Goal: Task Accomplishment & Management: Complete application form

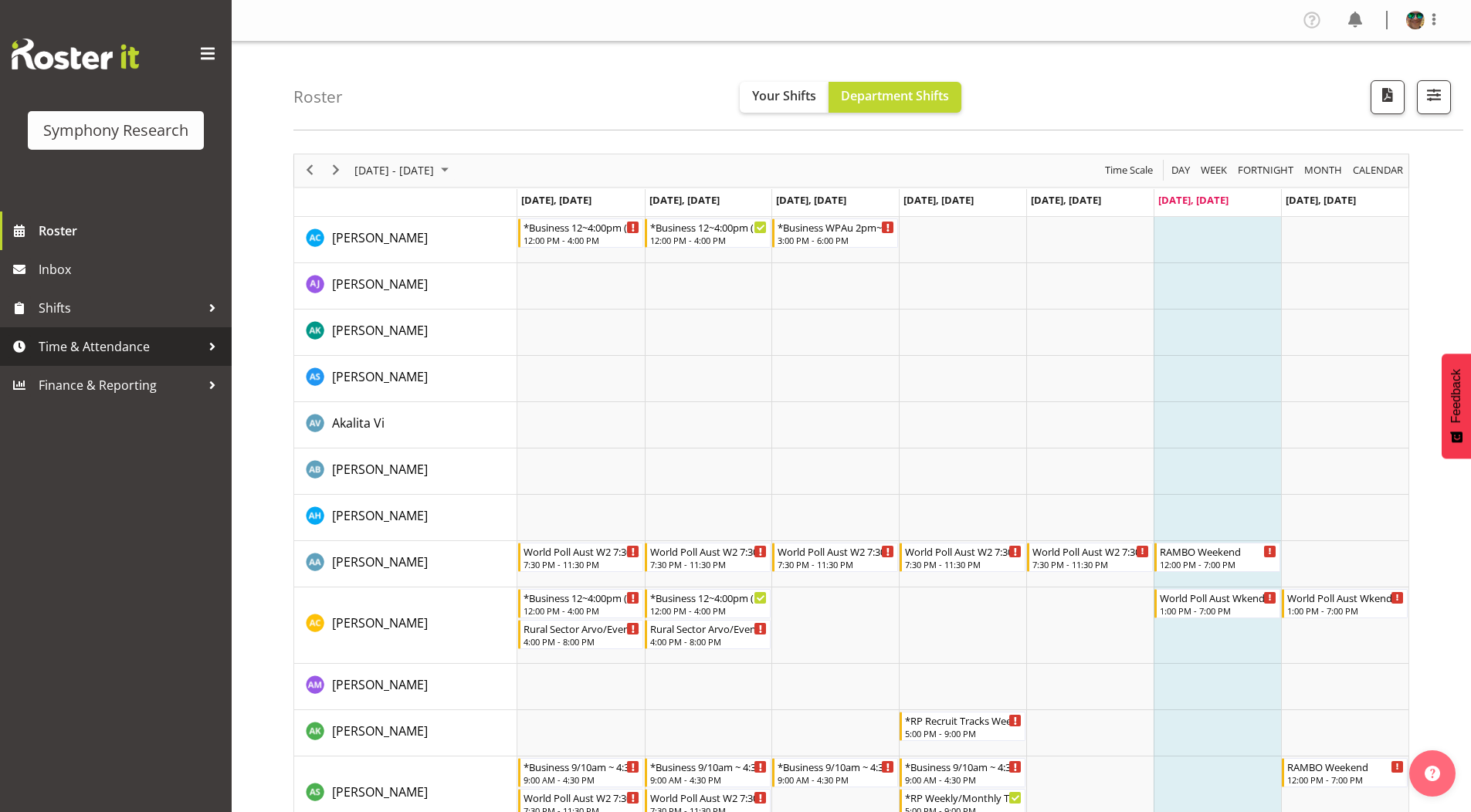
click at [86, 342] on span "Time & Attendance" at bounding box center [119, 346] width 162 height 23
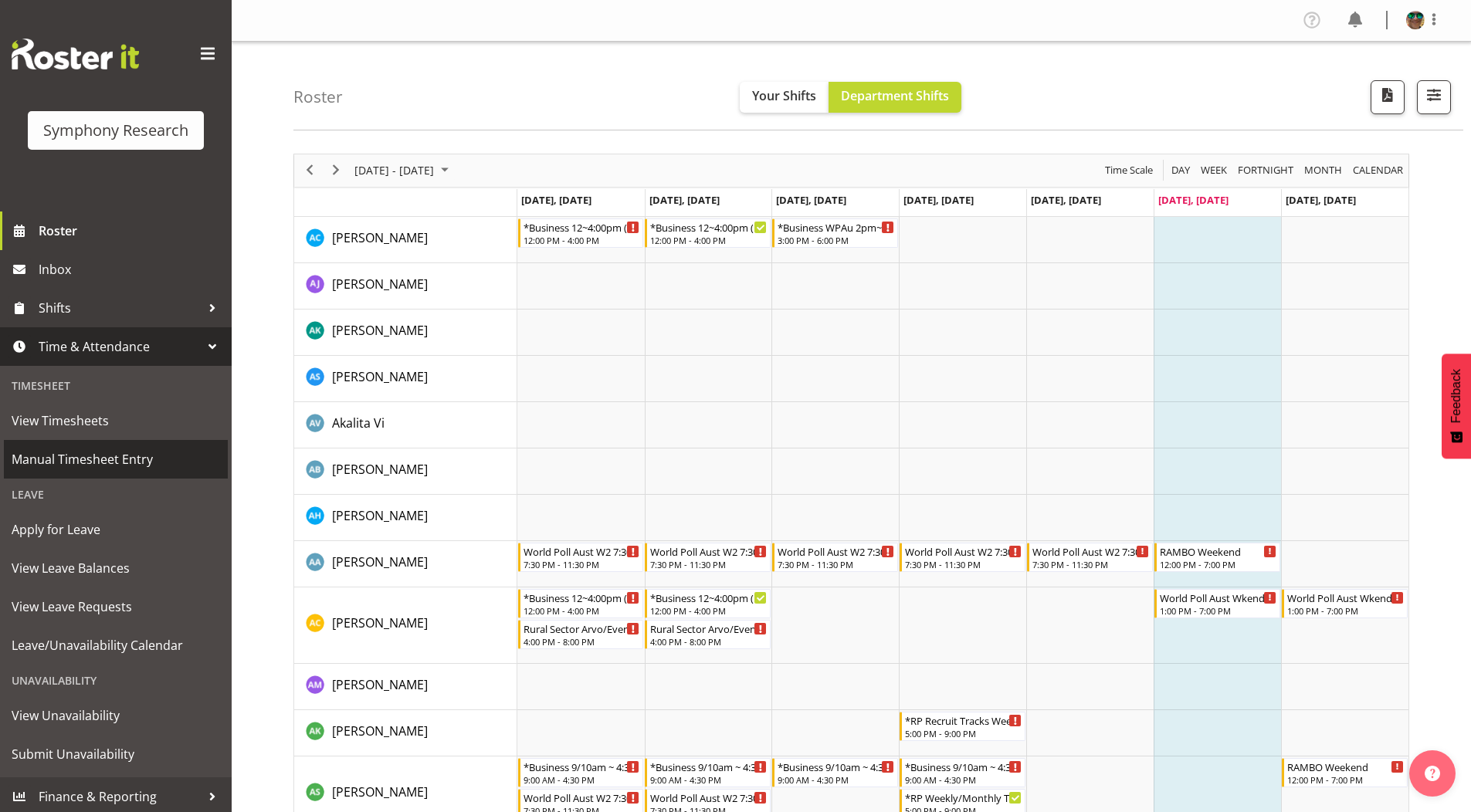
click at [68, 459] on span "Manual Timesheet Entry" at bounding box center [115, 460] width 208 height 23
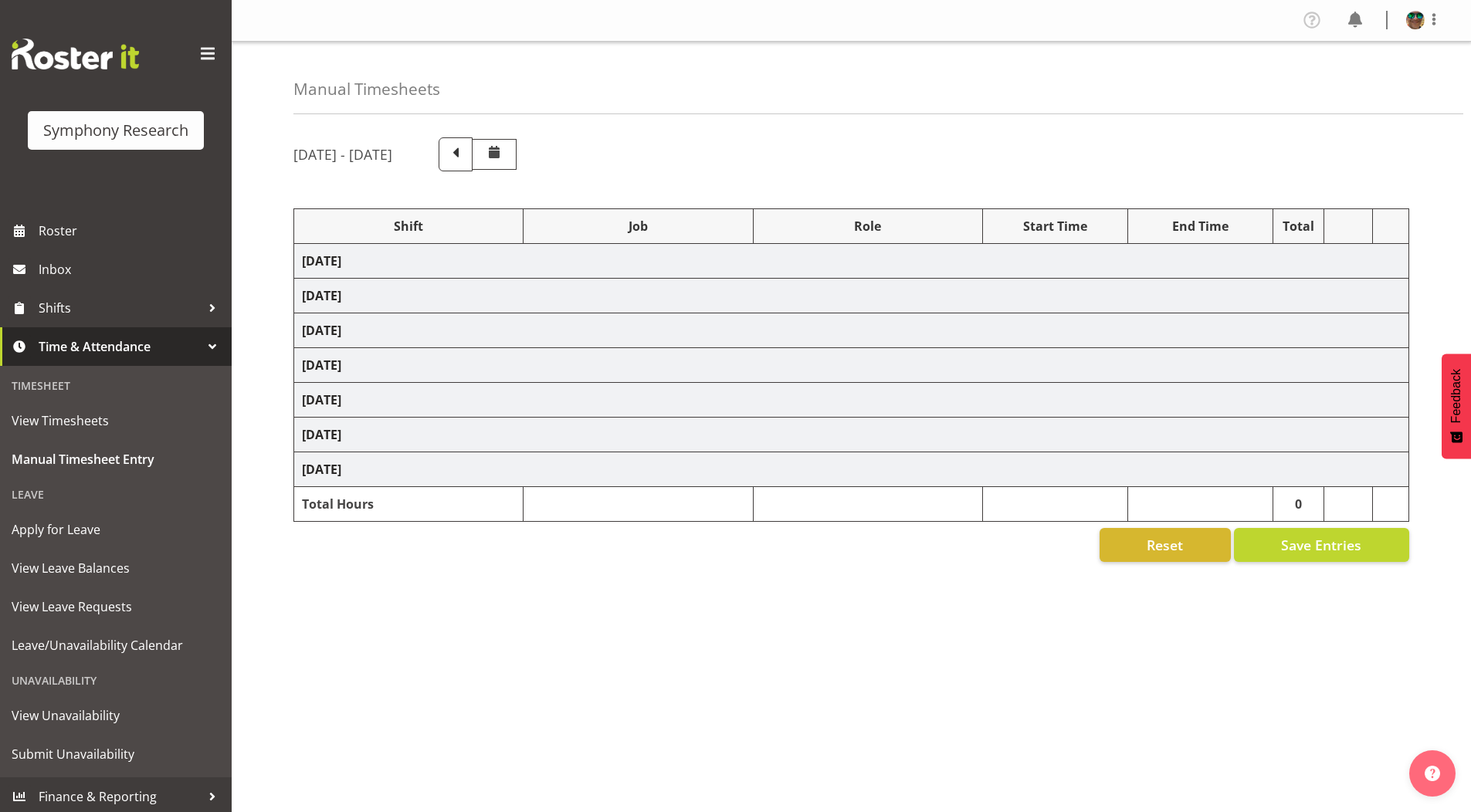
select select "4583"
select select "743"
select select "4583"
select select "10499"
select select "4583"
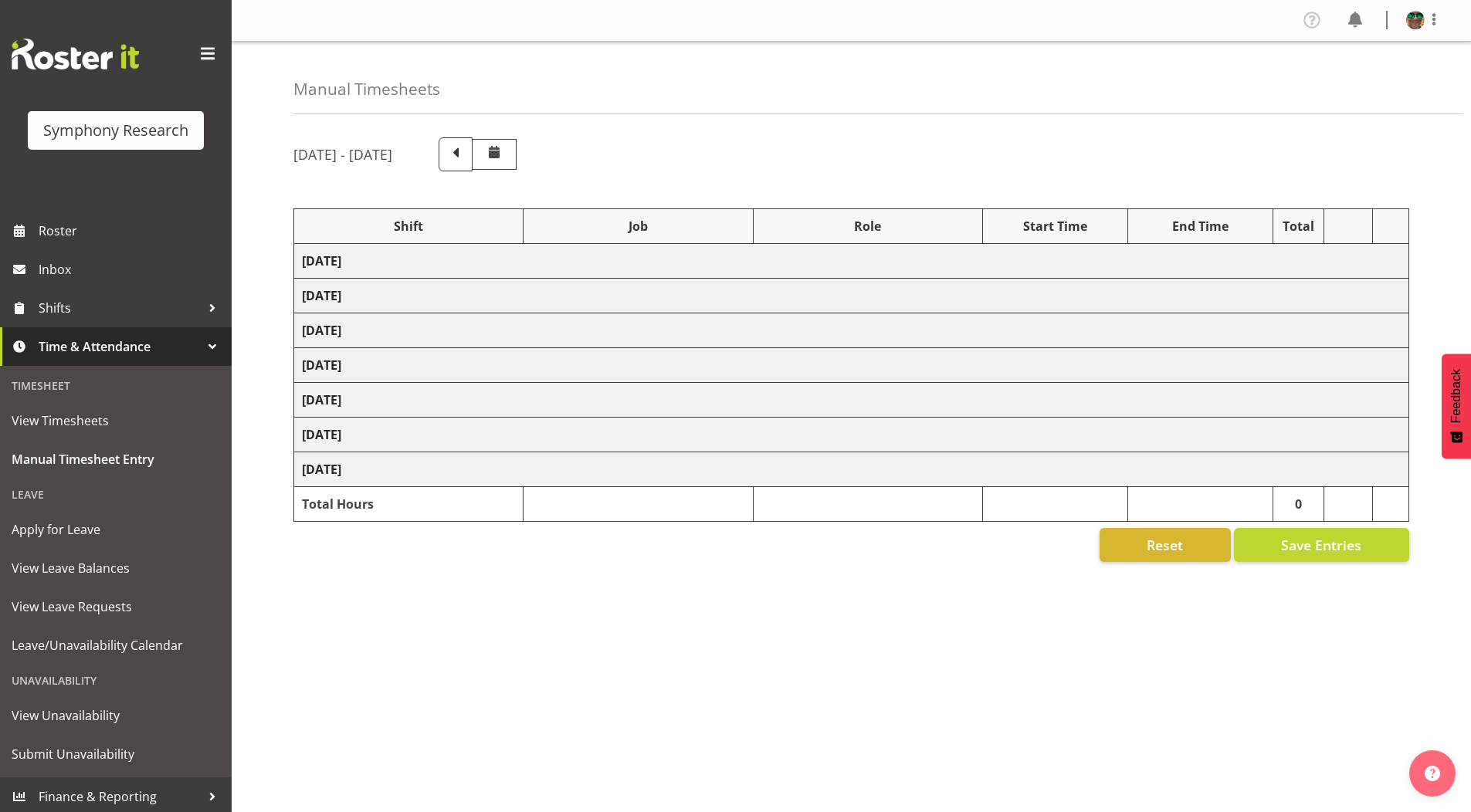
select select "10499"
select select "4583"
select select "10527"
select select "4583"
select select "10499"
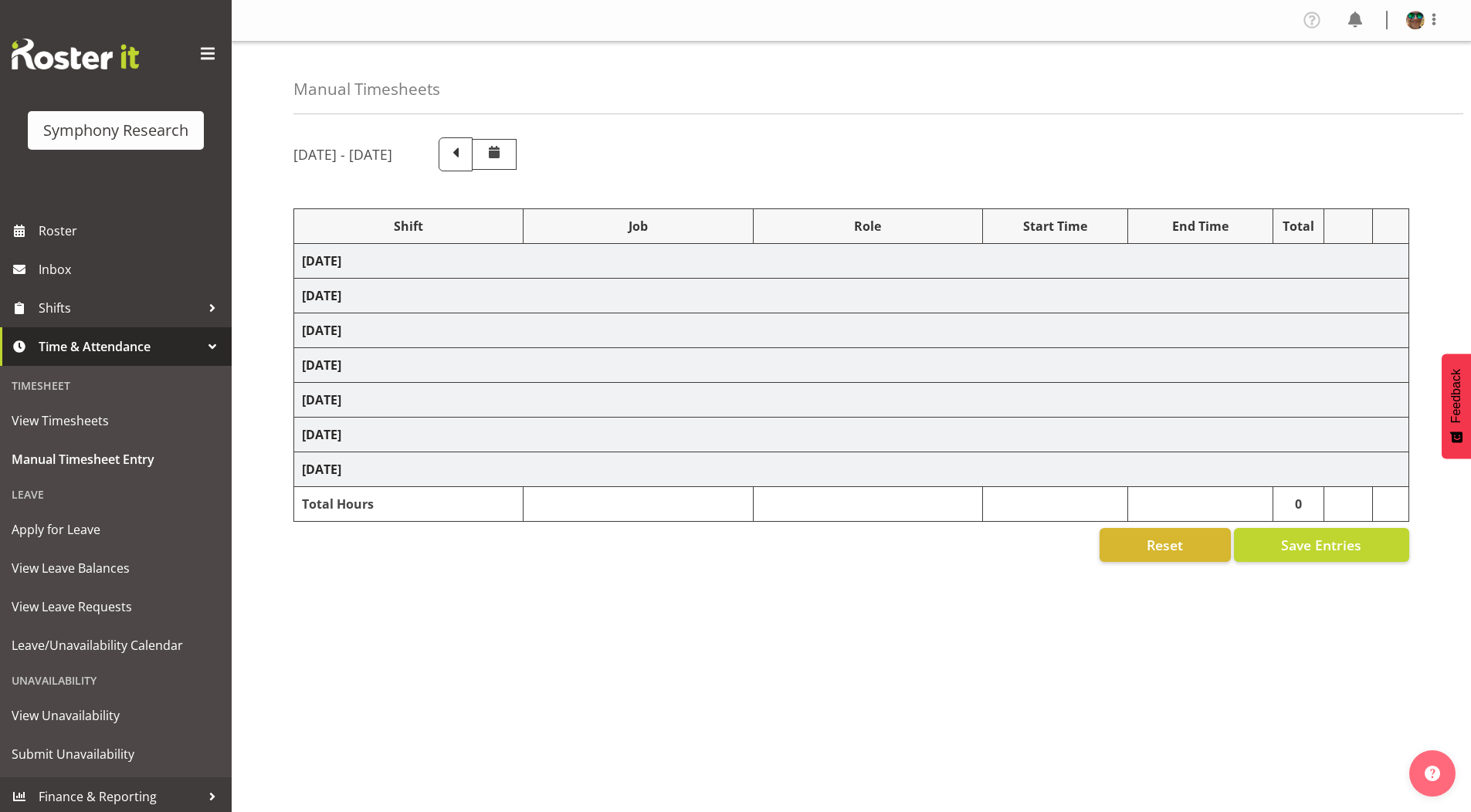
select select "4583"
select select "10499"
select select "4583"
select select "10731"
select select "4583"
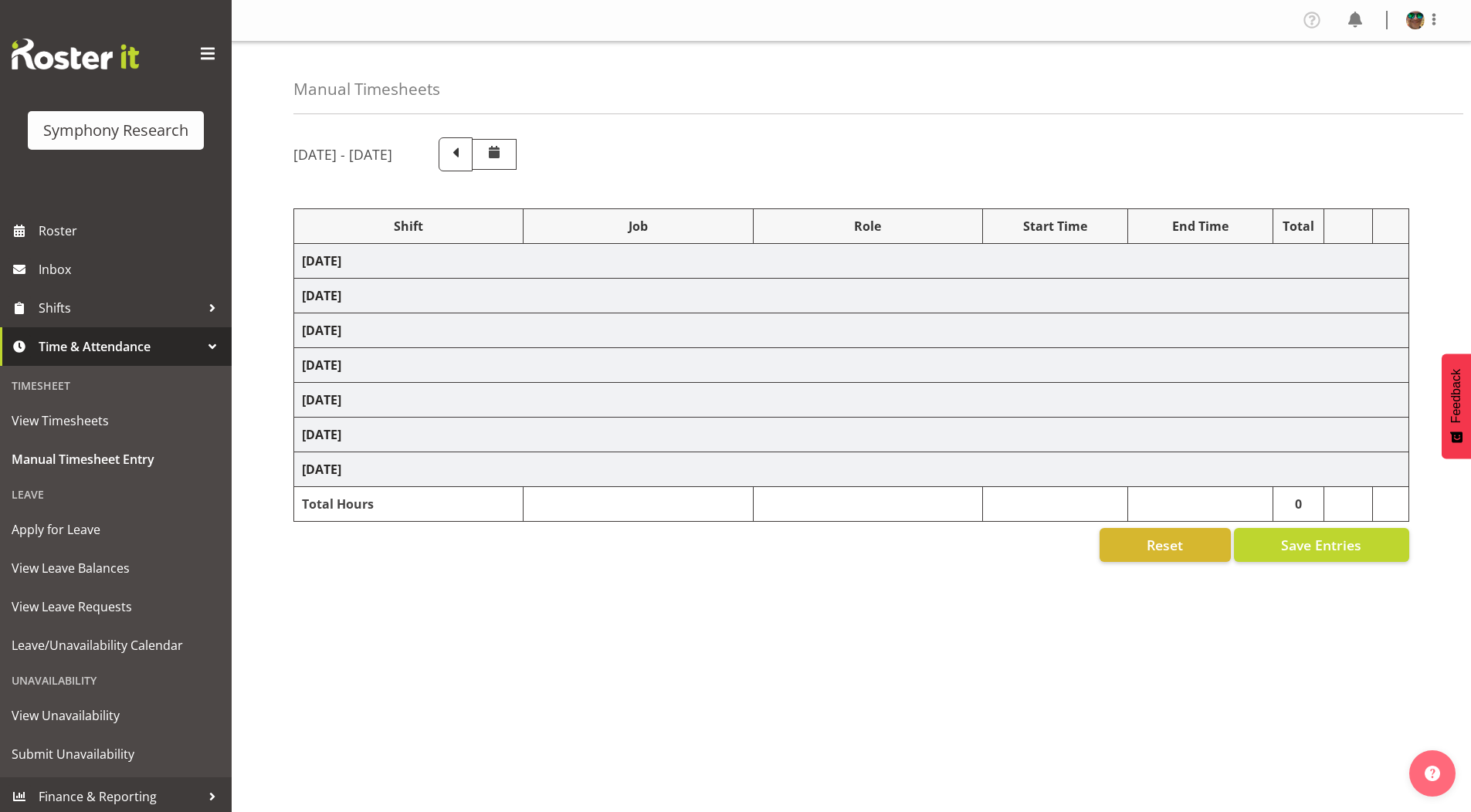
select select "10731"
select select "4583"
select select "9426"
select select "4583"
select select "10633"
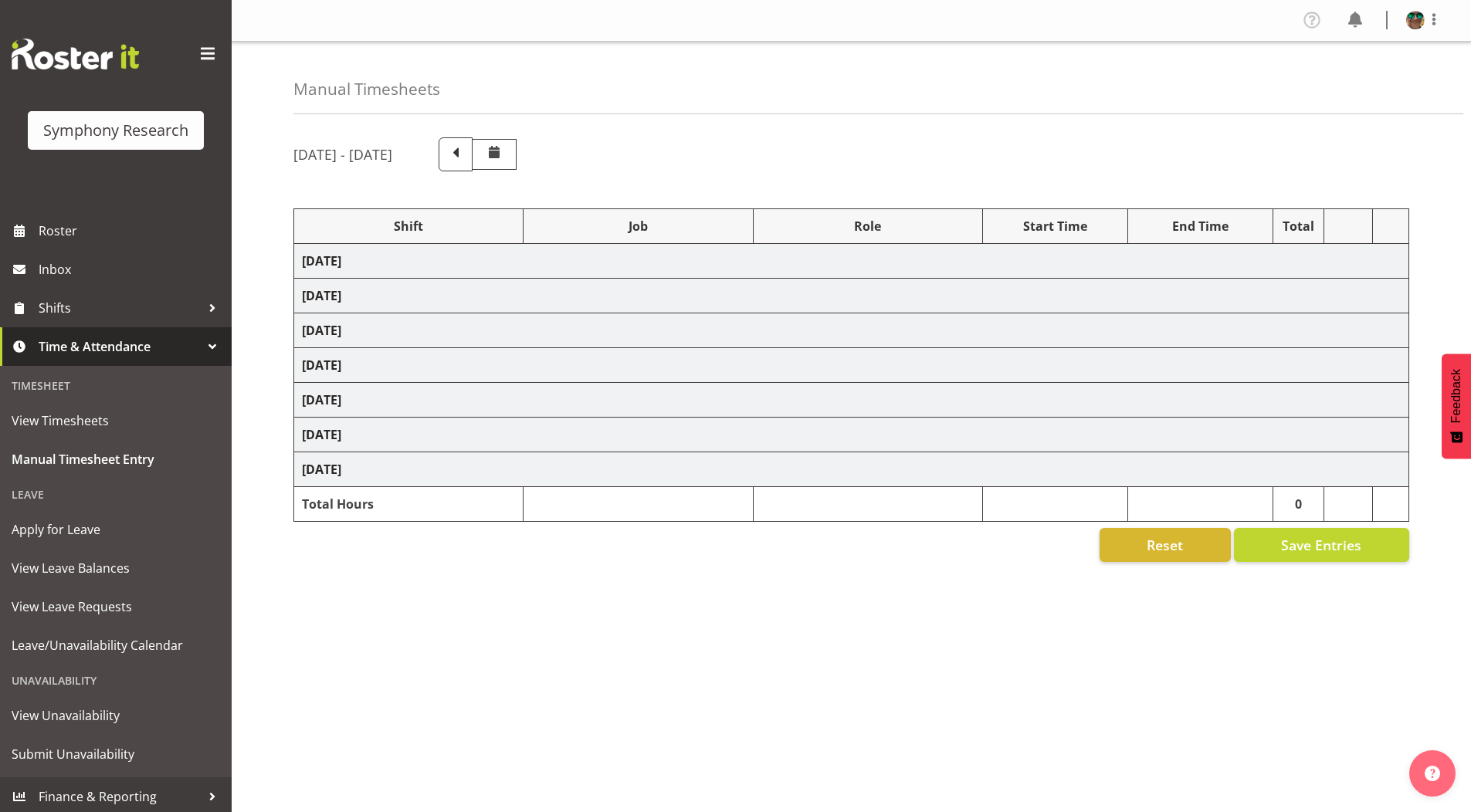
select select "4583"
select select "10730"
select select "4583"
select select "10575"
select select "4583"
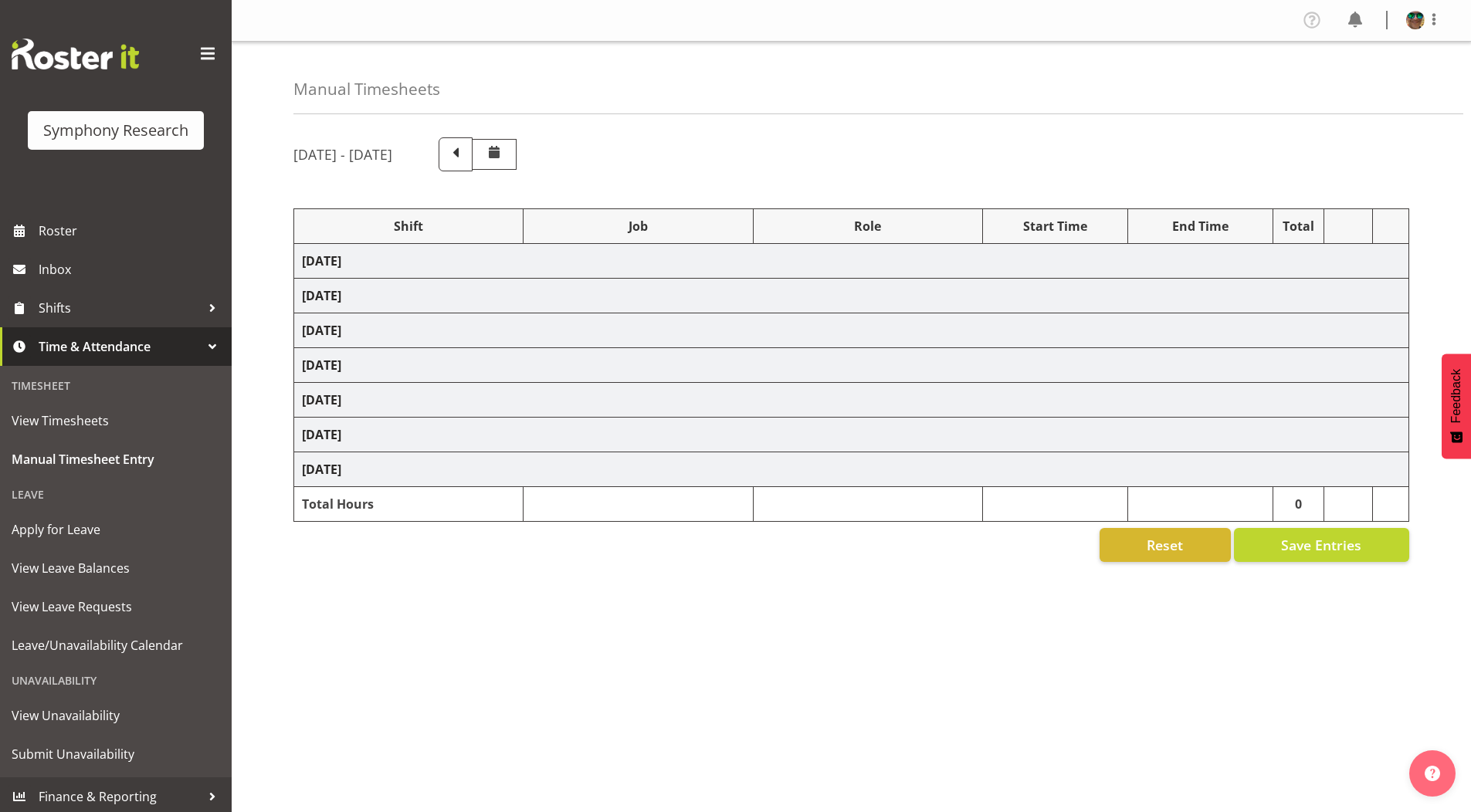
select select "743"
select select "4583"
select select "10731"
select select "4583"
select select "10731"
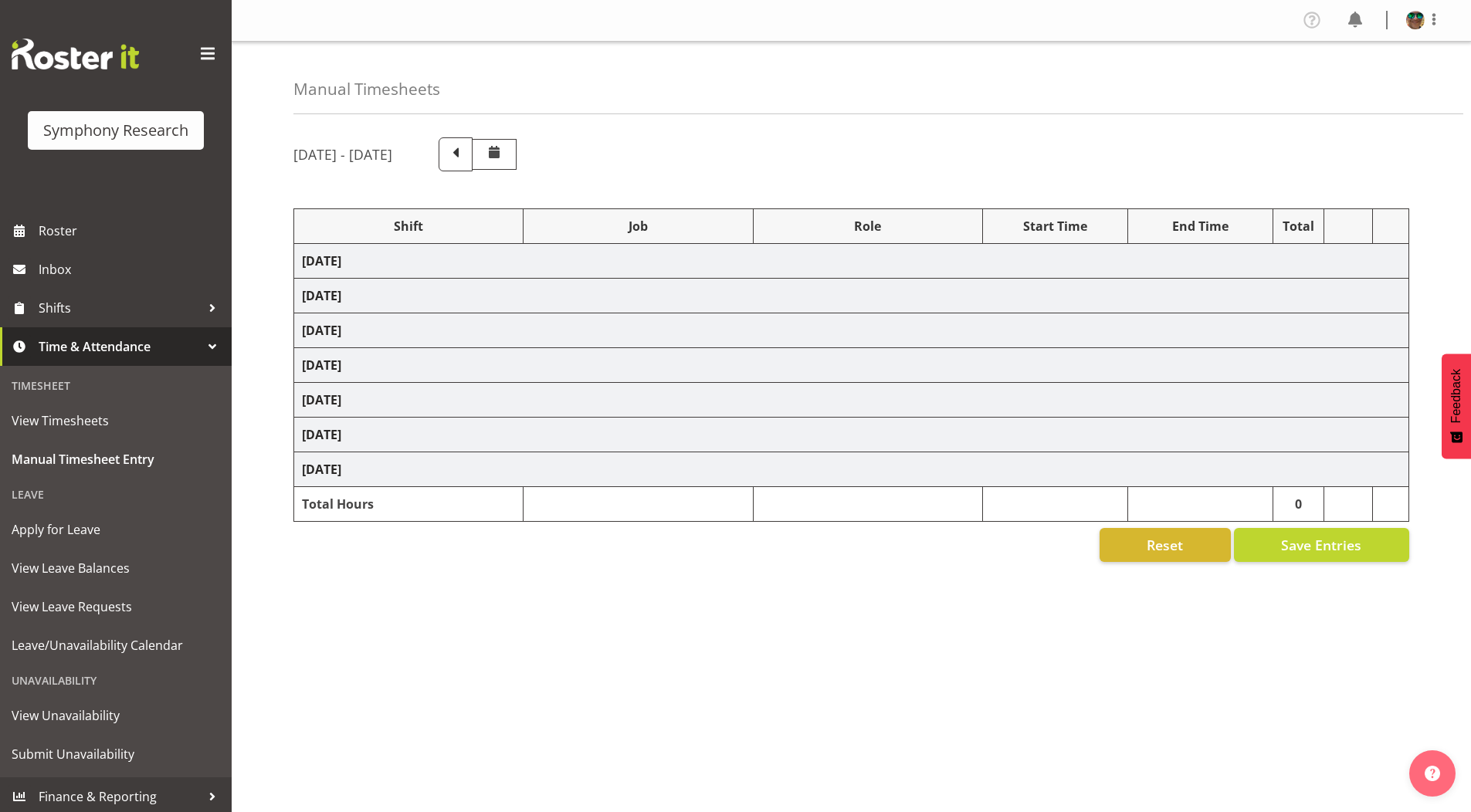
select select "4583"
select select "9426"
select select "4583"
select select "10730"
select select "4583"
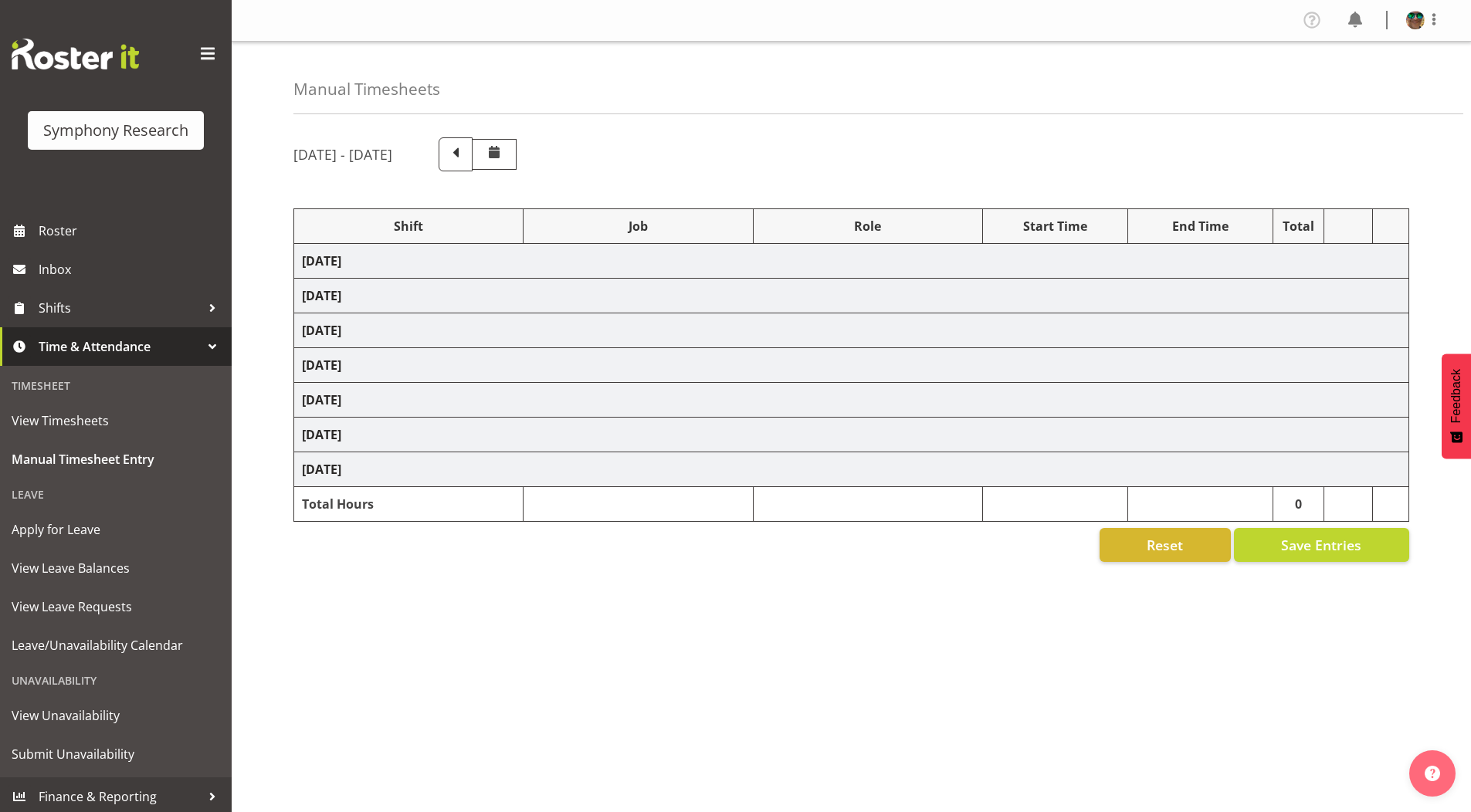
select select "10575"
select select "4583"
select select "9426"
select select "4583"
select select "10731"
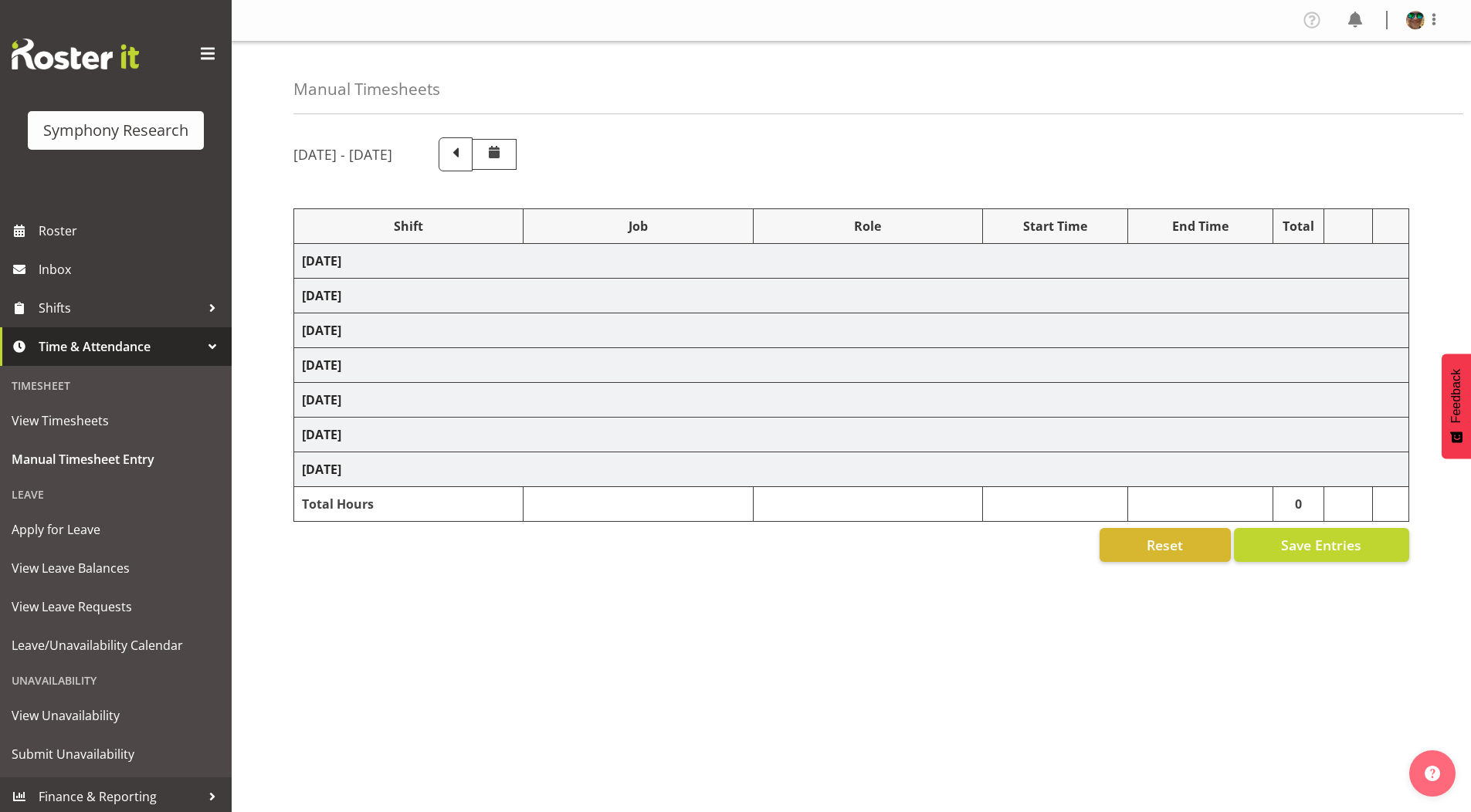
select select "4583"
select select "10731"
select select "4583"
select select "10730"
select select "4583"
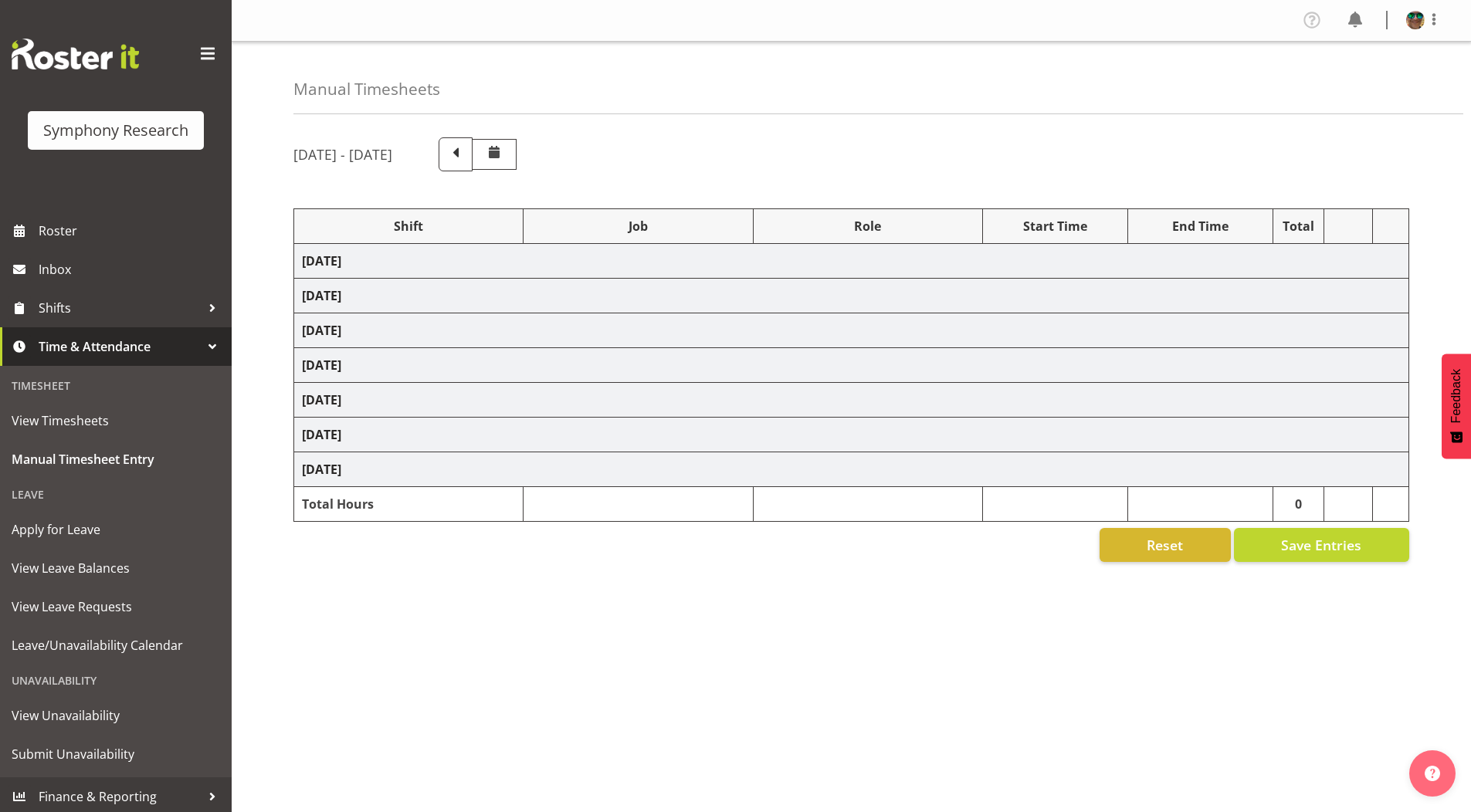
select select "9426"
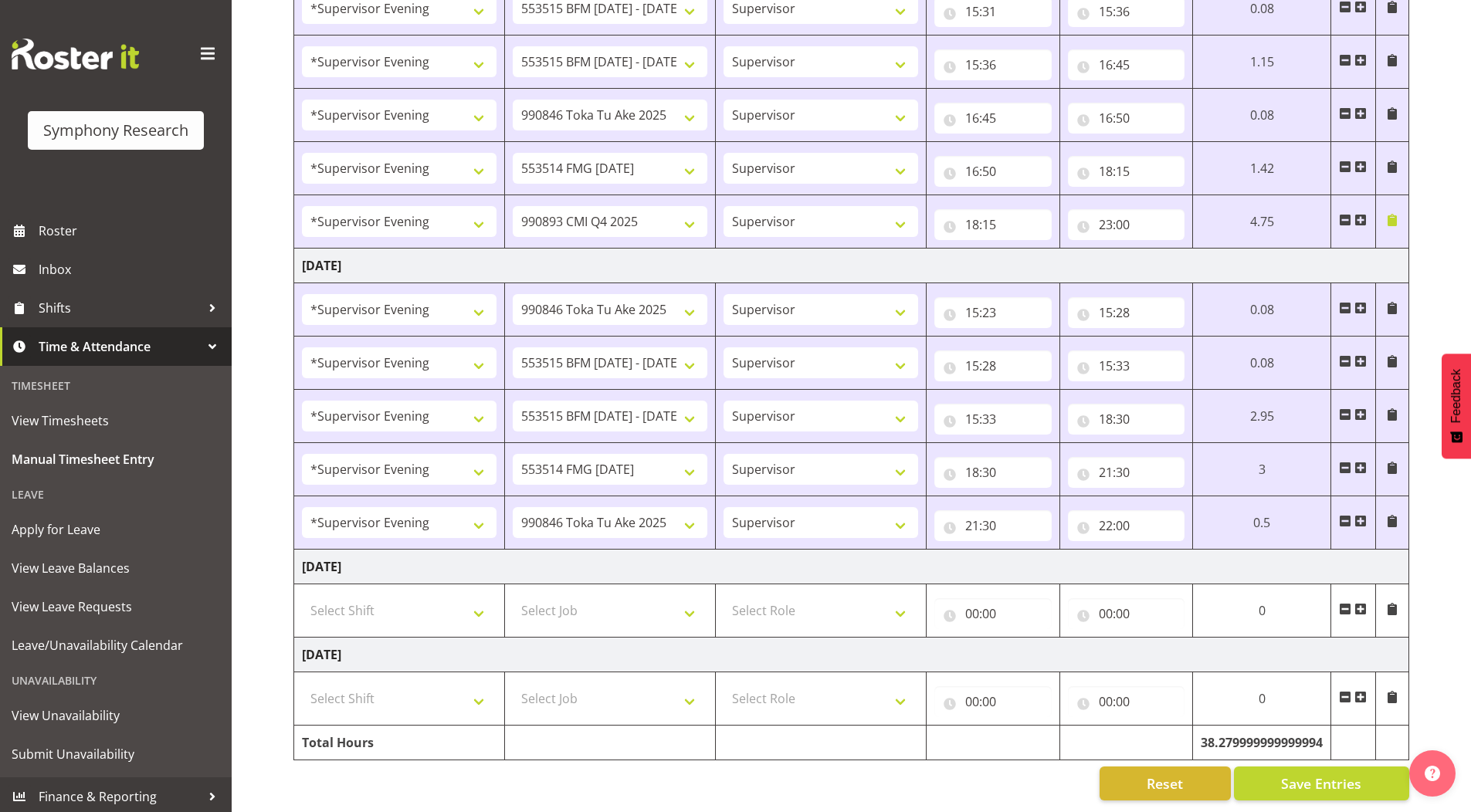
scroll to position [1105, 0]
click at [1361, 603] on span at bounding box center [1360, 609] width 13 height 13
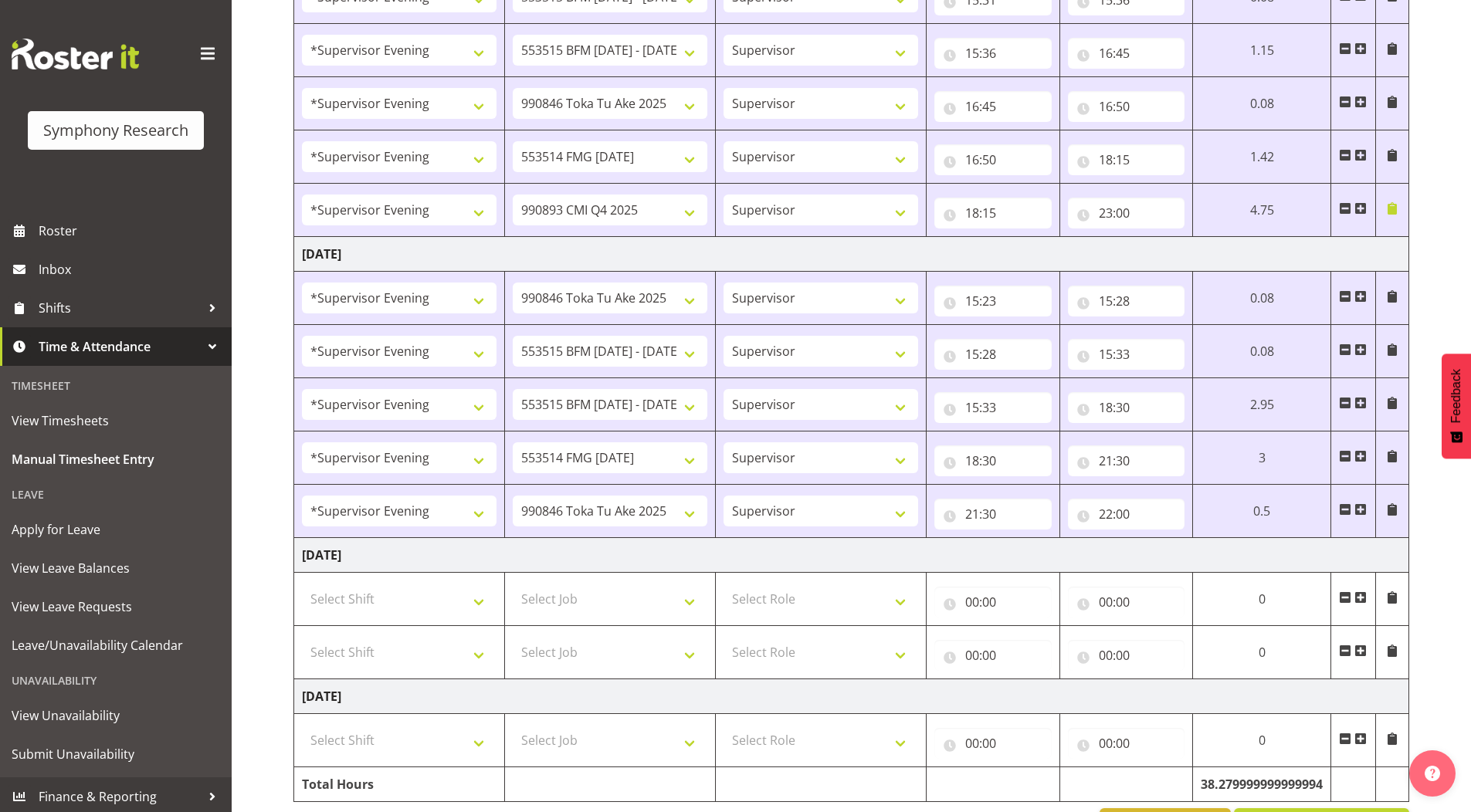
click at [1358, 653] on span at bounding box center [1360, 651] width 13 height 13
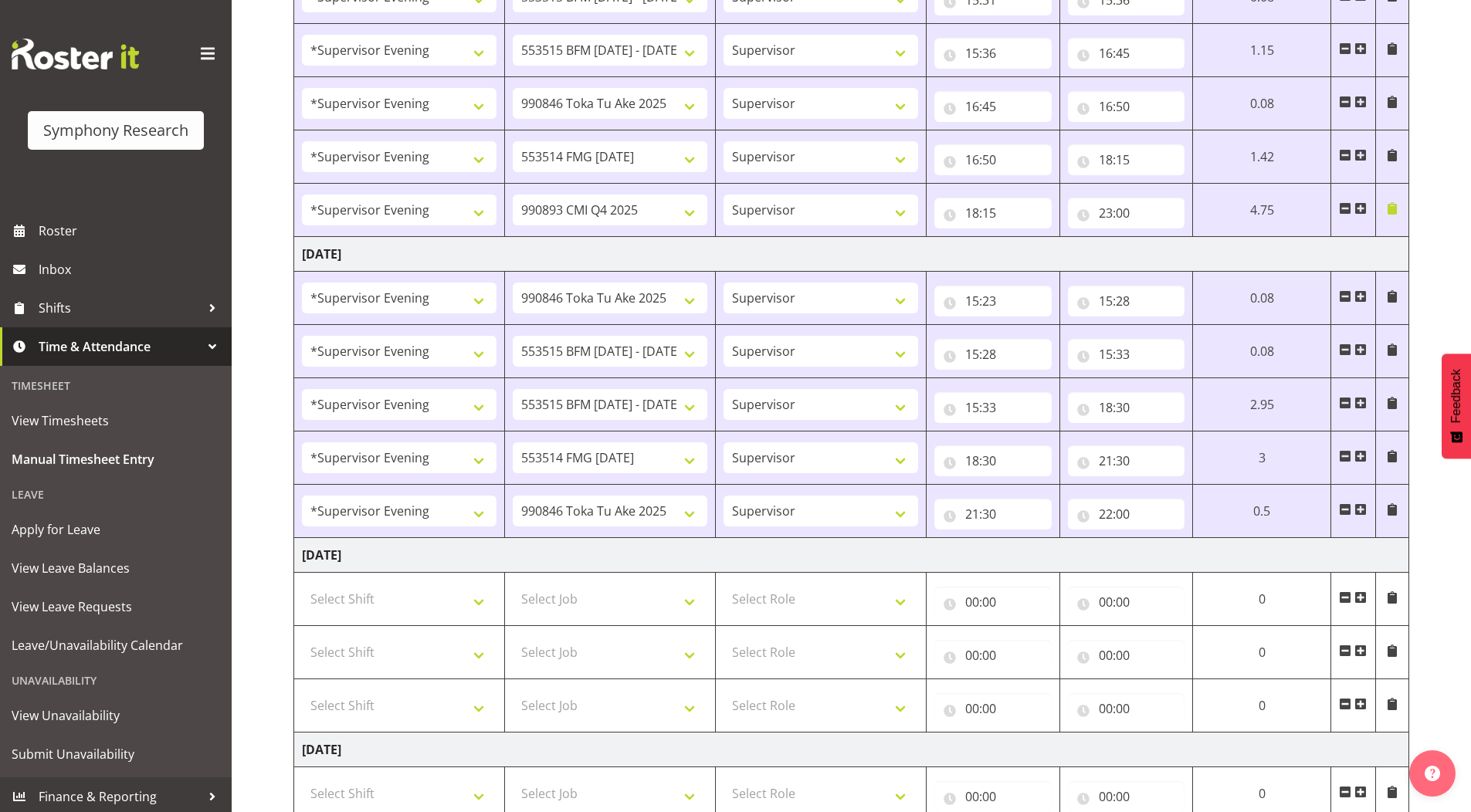
click at [1362, 703] on span at bounding box center [1360, 703] width 13 height 13
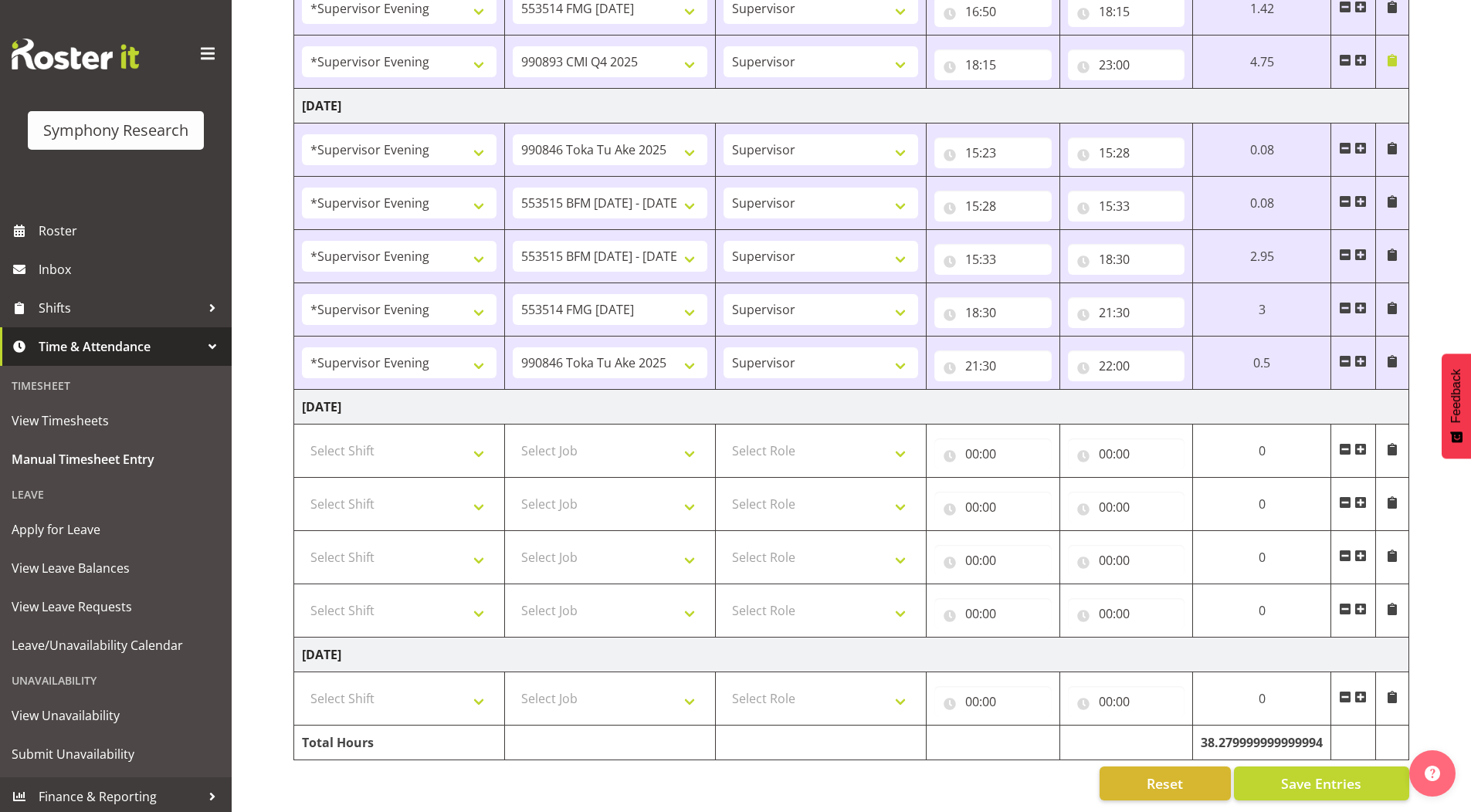
scroll to position [1264, 0]
click at [567, 435] on select "Select Job 550060 IF Admin 553492 World Poll Aus Wave 2 Main 2025 553493 World …" at bounding box center [610, 451] width 195 height 31
select select "9426"
click at [513, 435] on select "Select Job 550060 IF Admin 553492 World Poll Aus Wave 2 Main 2025 553493 World …" at bounding box center [610, 451] width 195 height 31
drag, startPoint x: 567, startPoint y: 494, endPoint x: 565, endPoint y: 483, distance: 11.2
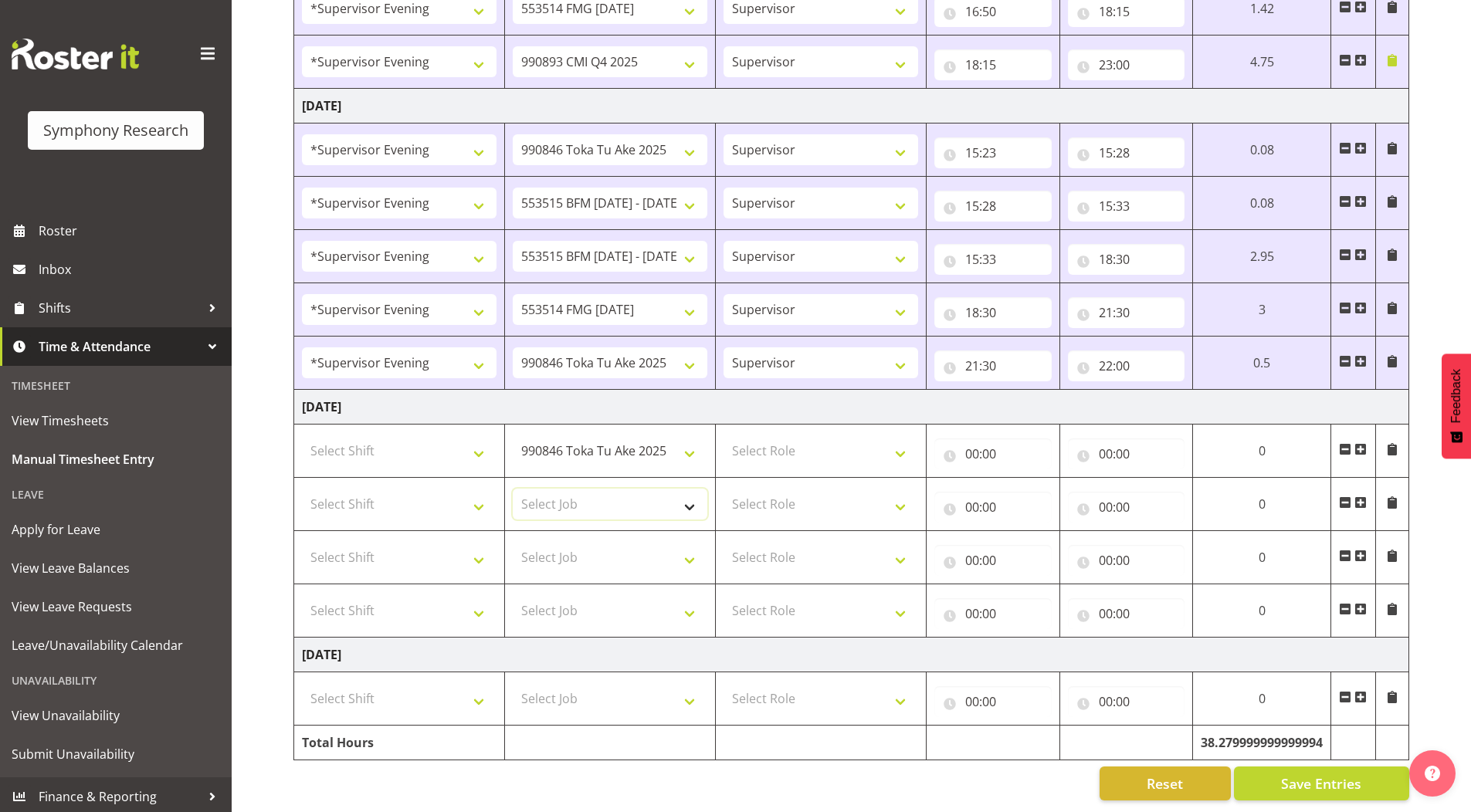
click at [567, 494] on select "Select Job 550060 IF Admin 553492 World Poll Aus Wave 2 Main 2025 553493 World …" at bounding box center [610, 504] width 195 height 31
select select "10731"
click at [513, 488] on select "Select Job 550060 IF Admin 553492 World Poll Aus Wave 2 Main 2025 553493 World …" at bounding box center [610, 504] width 195 height 31
click at [554, 542] on select "Select Job 550060 IF Admin 553492 World Poll Aus Wave 2 Main 2025 553493 World …" at bounding box center [610, 558] width 195 height 31
select select "10731"
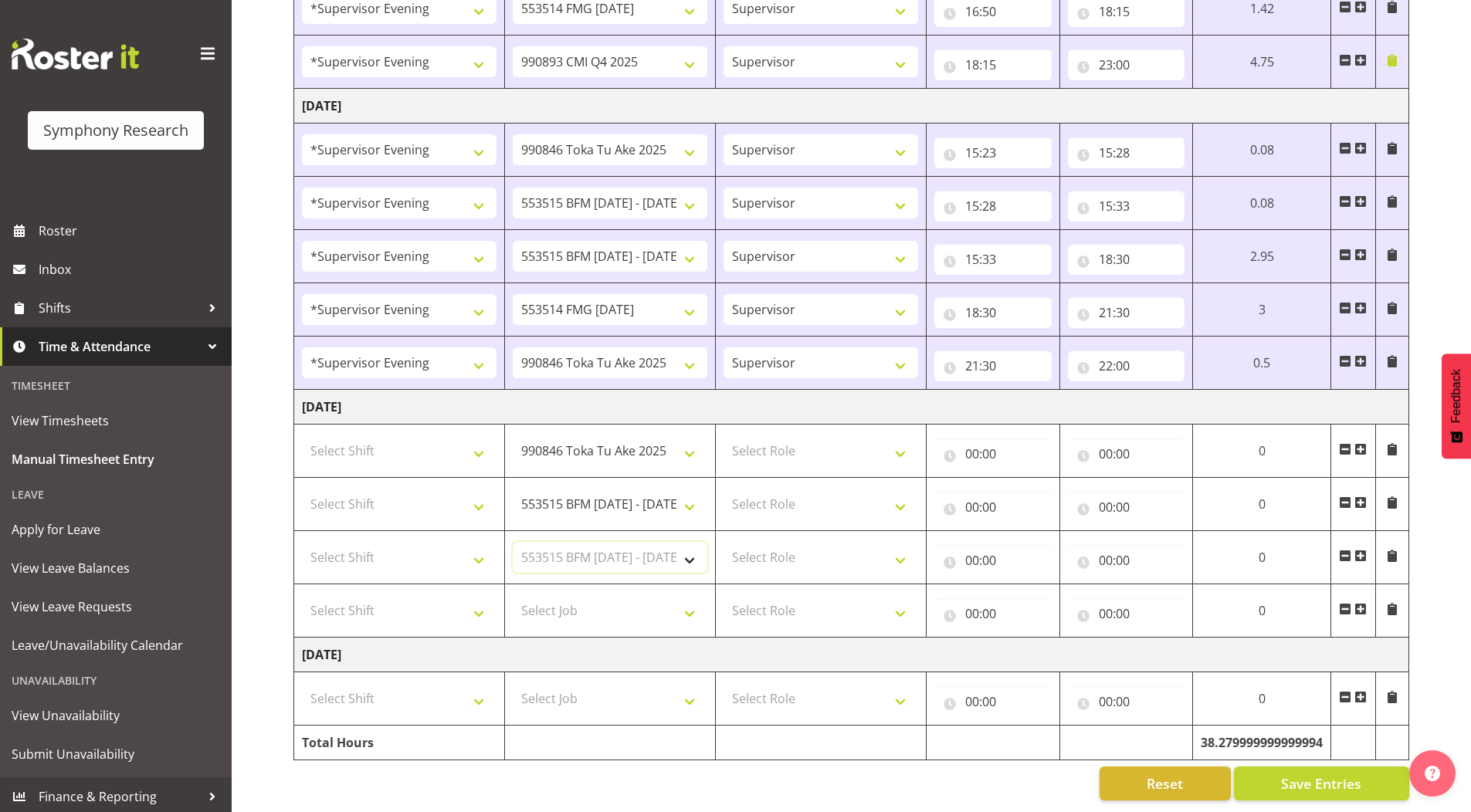
click at [513, 542] on select "Select Job 550060 IF Admin 553492 World Poll Aus Wave 2 Main 2025 553493 World …" at bounding box center [610, 558] width 195 height 31
click at [570, 606] on select "Select Job 550060 IF Admin 553492 World Poll Aus Wave 2 Main 2025 553493 World …" at bounding box center [610, 610] width 195 height 31
select select "10730"
click at [513, 595] on select "Select Job 550060 IF Admin 553492 World Poll Aus Wave 2 Main 2025 553493 World …" at bounding box center [610, 610] width 195 height 31
click at [1362, 603] on span at bounding box center [1360, 609] width 13 height 13
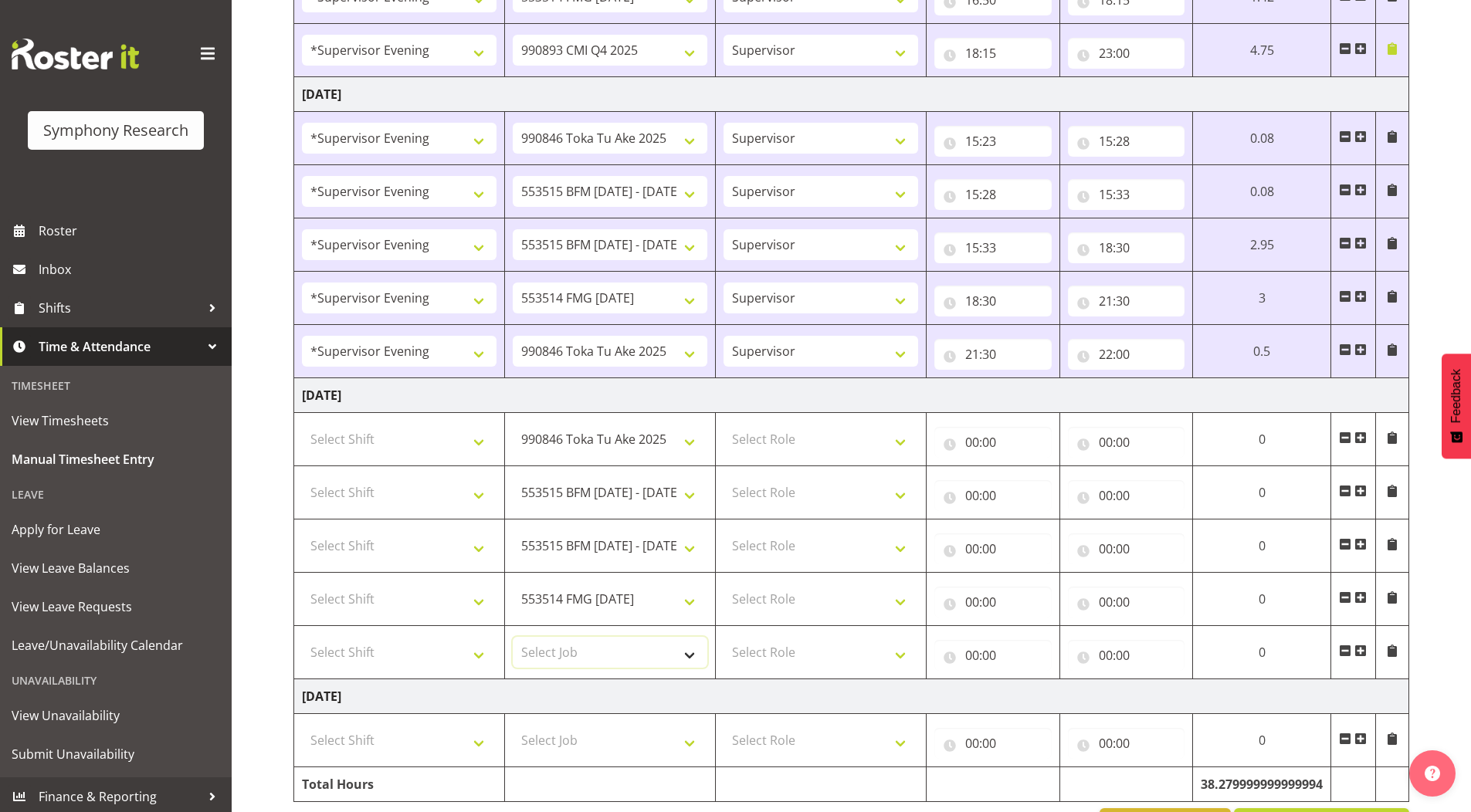
drag, startPoint x: 558, startPoint y: 654, endPoint x: 558, endPoint y: 638, distance: 16.0
click at [558, 654] on select "Select Job 550060 IF Admin 553492 World Poll Aus Wave 2 Main 2025 553493 World …" at bounding box center [610, 653] width 195 height 31
select select "10575"
click at [513, 637] on select "Select Job 550060 IF Admin 553492 World Poll Aus Wave 2 Main 2025 553493 World …" at bounding box center [610, 653] width 195 height 31
click at [752, 491] on select "Select Role Supervisor Briefing Interviewing" at bounding box center [820, 493] width 195 height 31
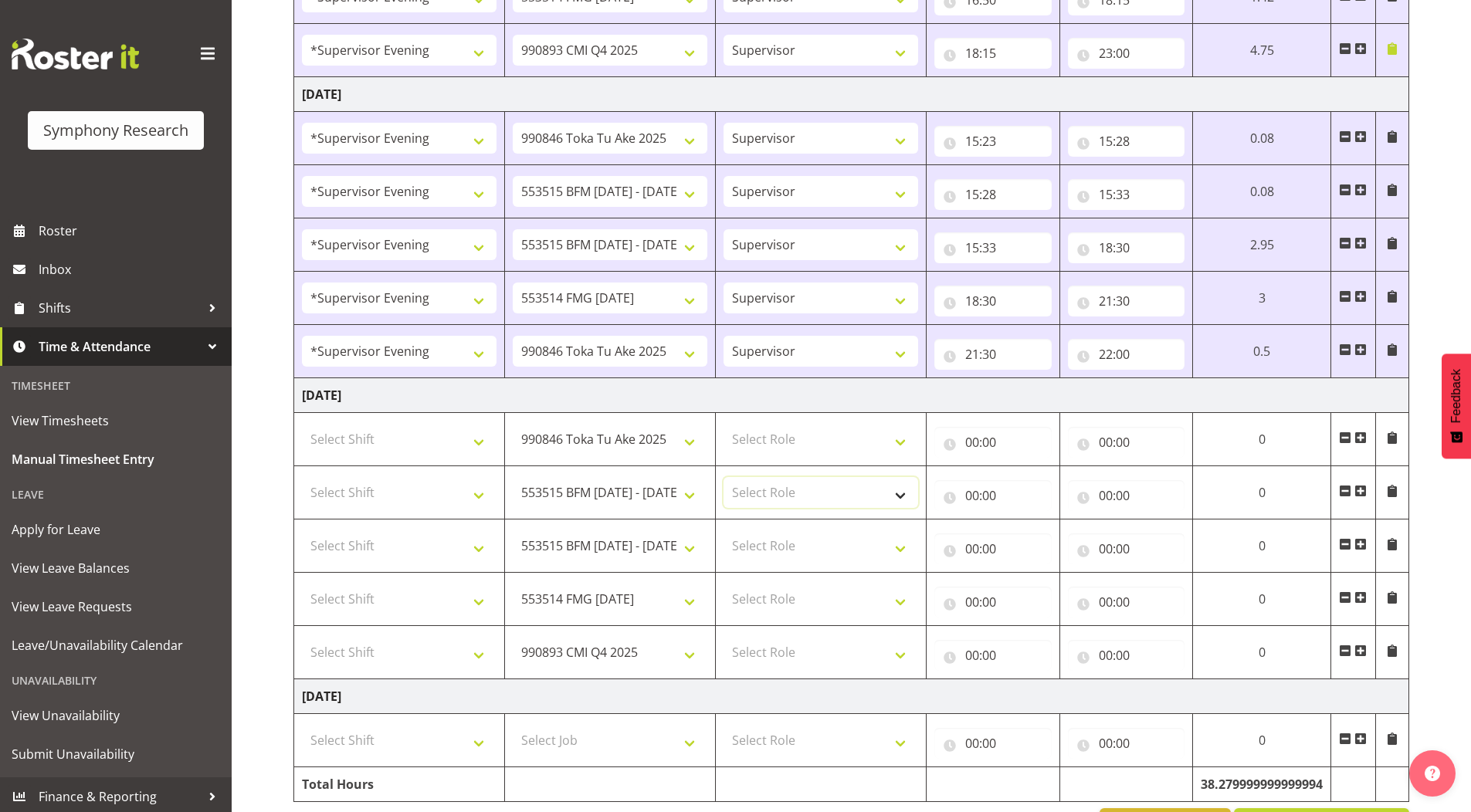
select select "45"
click at [723, 477] on select "Select Role Supervisor Briefing Interviewing" at bounding box center [820, 493] width 195 height 31
click at [758, 454] on select "Select Role Supervisor Briefing Interviewing" at bounding box center [820, 439] width 195 height 31
select select "45"
click at [723, 424] on select "Select Role Supervisor Briefing Interviewing" at bounding box center [820, 439] width 195 height 31
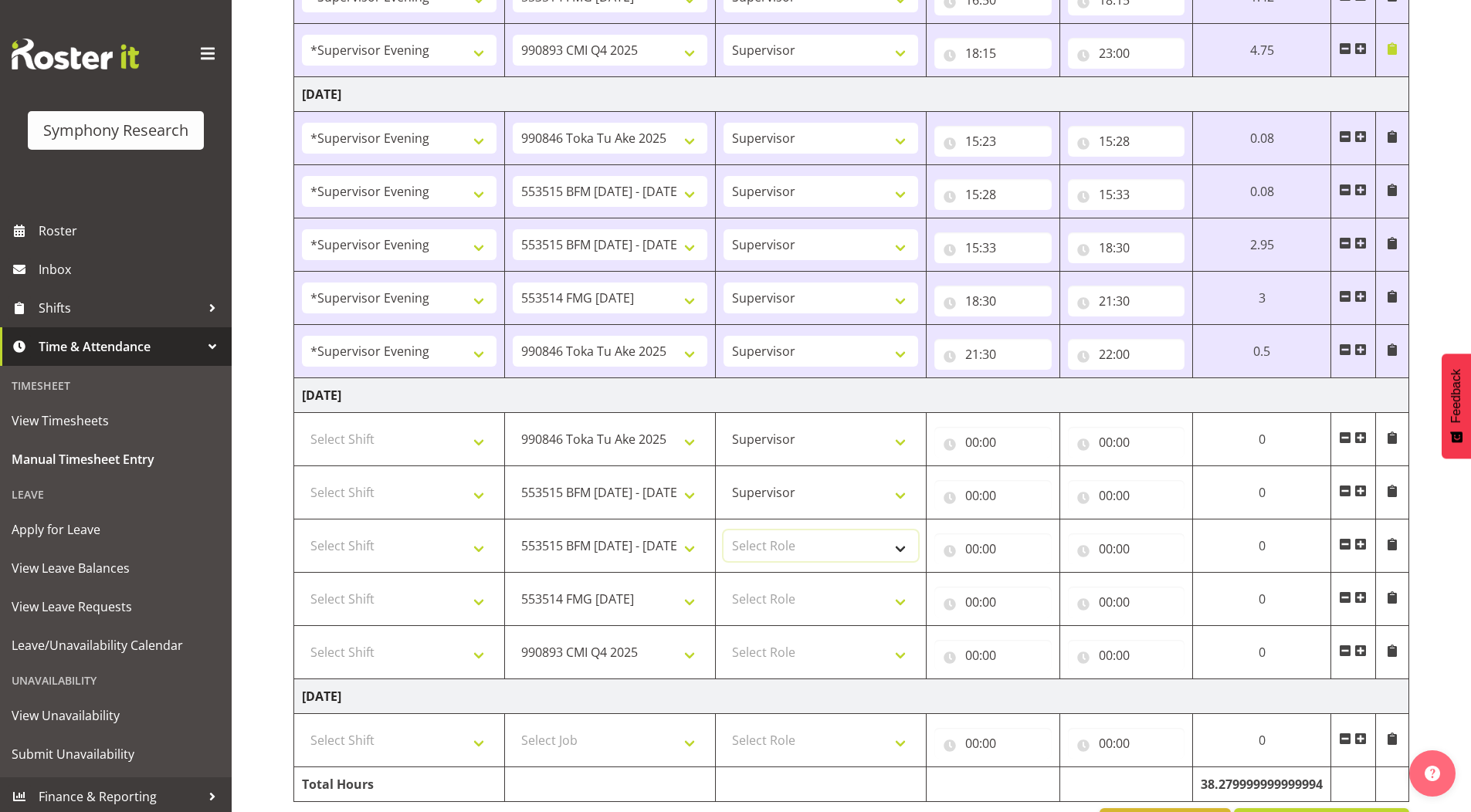
click at [759, 547] on select "Select Role Supervisor Briefing Interviewing" at bounding box center [820, 546] width 195 height 31
select select "45"
click at [723, 530] on select "Select Role Supervisor Briefing Interviewing" at bounding box center [820, 546] width 195 height 31
click at [758, 604] on select "Select Role Supervisor Briefing Interviewing" at bounding box center [820, 599] width 195 height 31
select select "45"
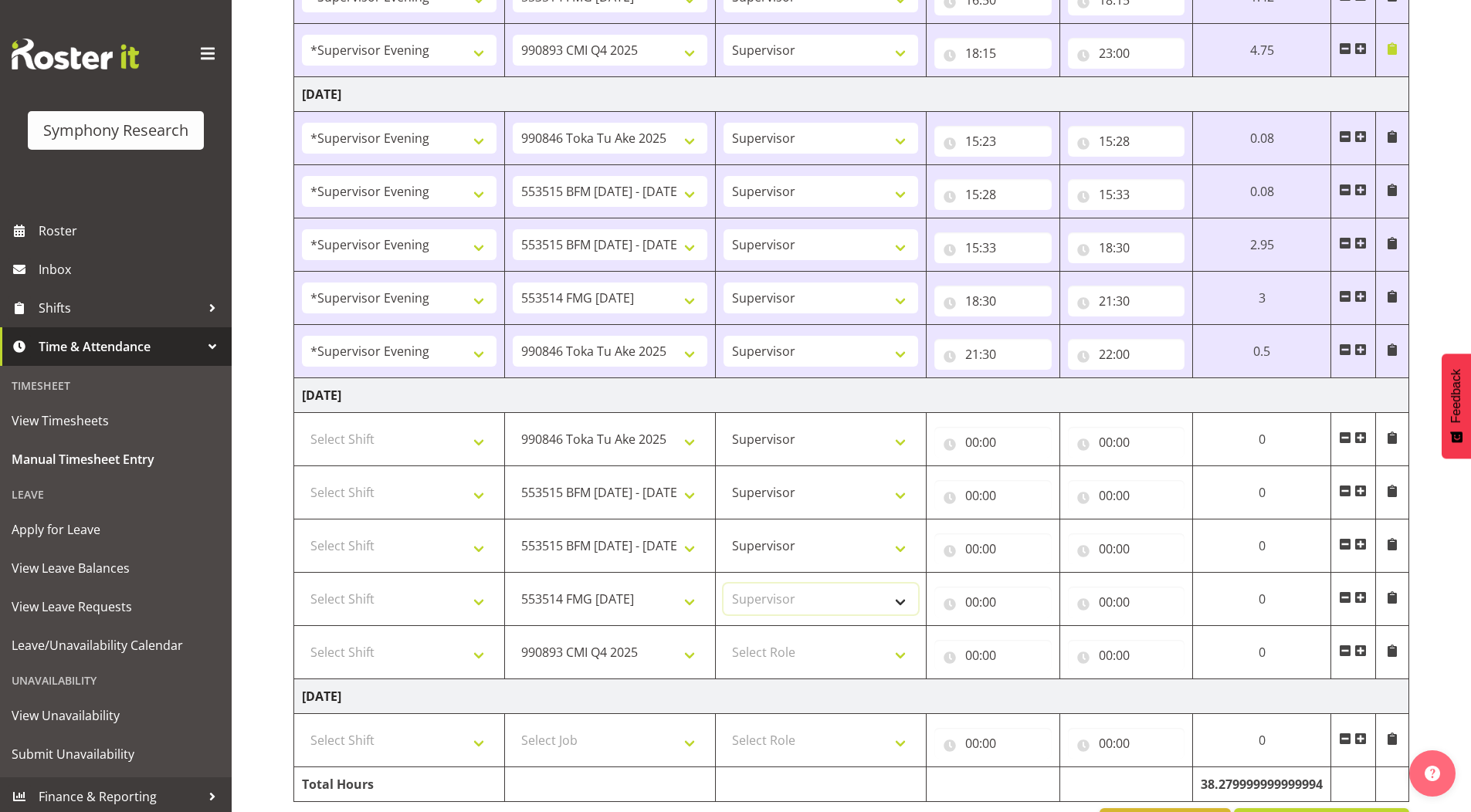
click at [723, 583] on select "Select Role Supervisor Briefing Interviewing" at bounding box center [820, 599] width 195 height 31
click at [749, 650] on select "Select Role Supervisor Briefing Interviewing" at bounding box center [820, 653] width 195 height 31
select select "45"
click at [723, 637] on select "Select Role Supervisor Briefing Interviewing" at bounding box center [820, 653] width 195 height 31
click at [347, 442] on select "Select Shift !!Weekend Residential (Roster IT Shift Label) *Business 9/10am ~ 4…" at bounding box center [398, 439] width 195 height 31
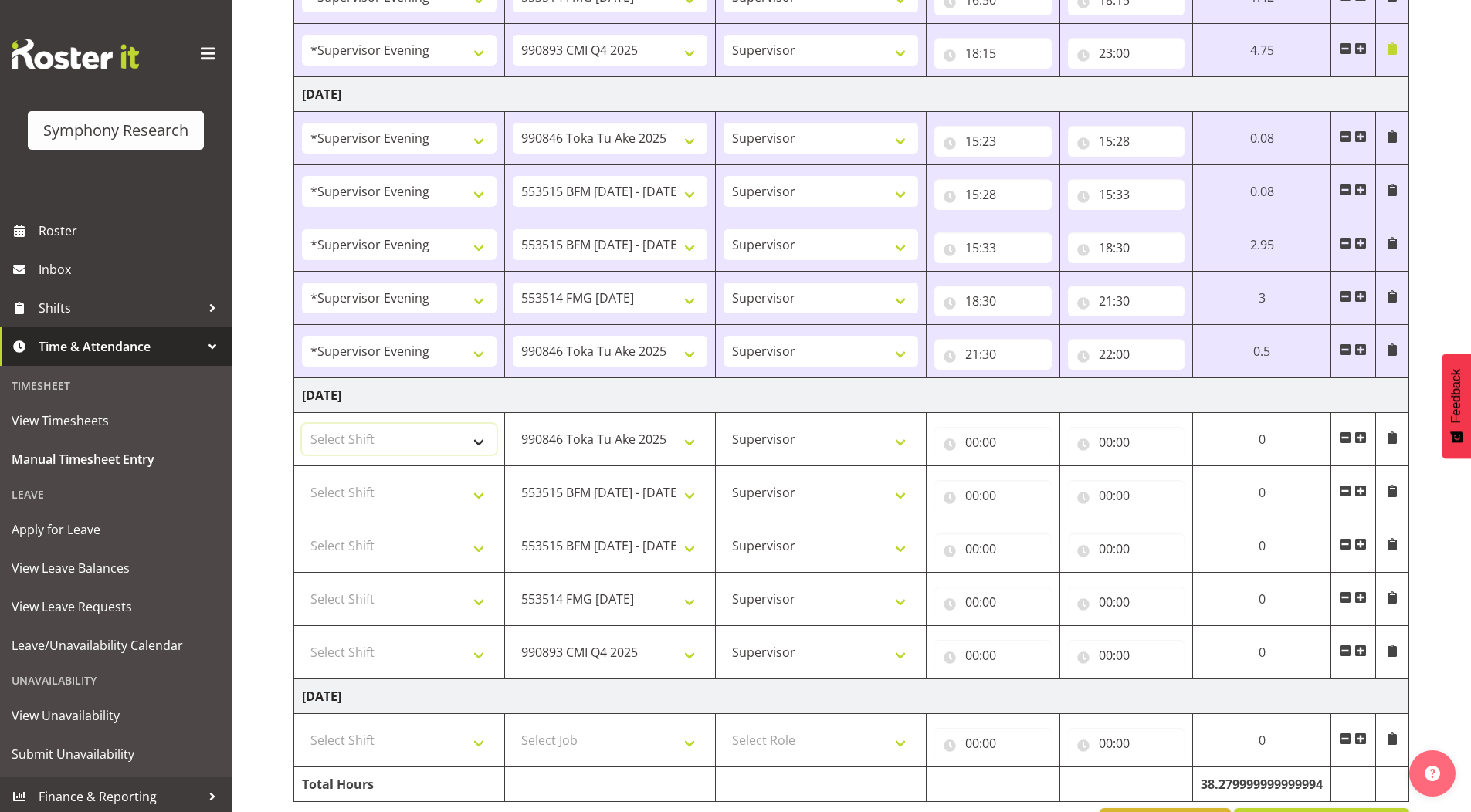
select select "19170"
click at [301, 424] on select "Select Shift !!Weekend Residential (Roster IT Shift Label) *Business 9/10am ~ 4…" at bounding box center [398, 439] width 195 height 31
click at [356, 483] on select "Select Shift !!Weekend Residential (Roster IT Shift Label) *Business 9/10am ~ 4…" at bounding box center [398, 493] width 195 height 31
select select "19170"
click at [301, 477] on select "Select Shift !!Weekend Residential (Roster IT Shift Label) *Business 9/10am ~ 4…" at bounding box center [398, 493] width 195 height 31
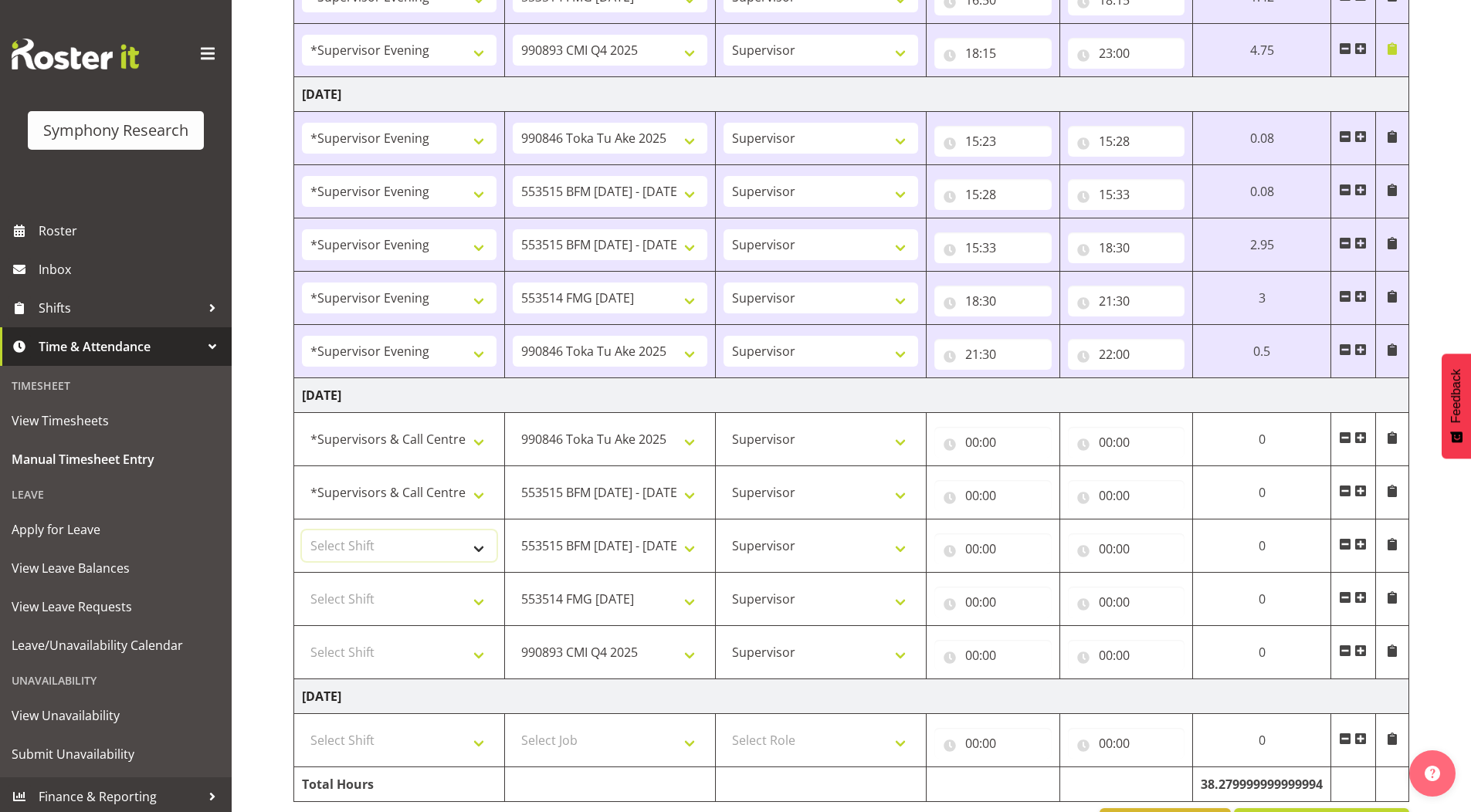
click at [371, 542] on select "Select Shift !!Weekend Residential (Roster IT Shift Label) *Business 9/10am ~ 4…" at bounding box center [398, 546] width 195 height 31
select select "19170"
click at [301, 530] on select "Select Shift !!Weekend Residential (Roster IT Shift Label) *Business 9/10am ~ 4…" at bounding box center [398, 546] width 195 height 31
click at [342, 602] on select "Select Shift !!Weekend Residential (Roster IT Shift Label) *Business 9/10am ~ 4…" at bounding box center [398, 599] width 195 height 31
select select "19170"
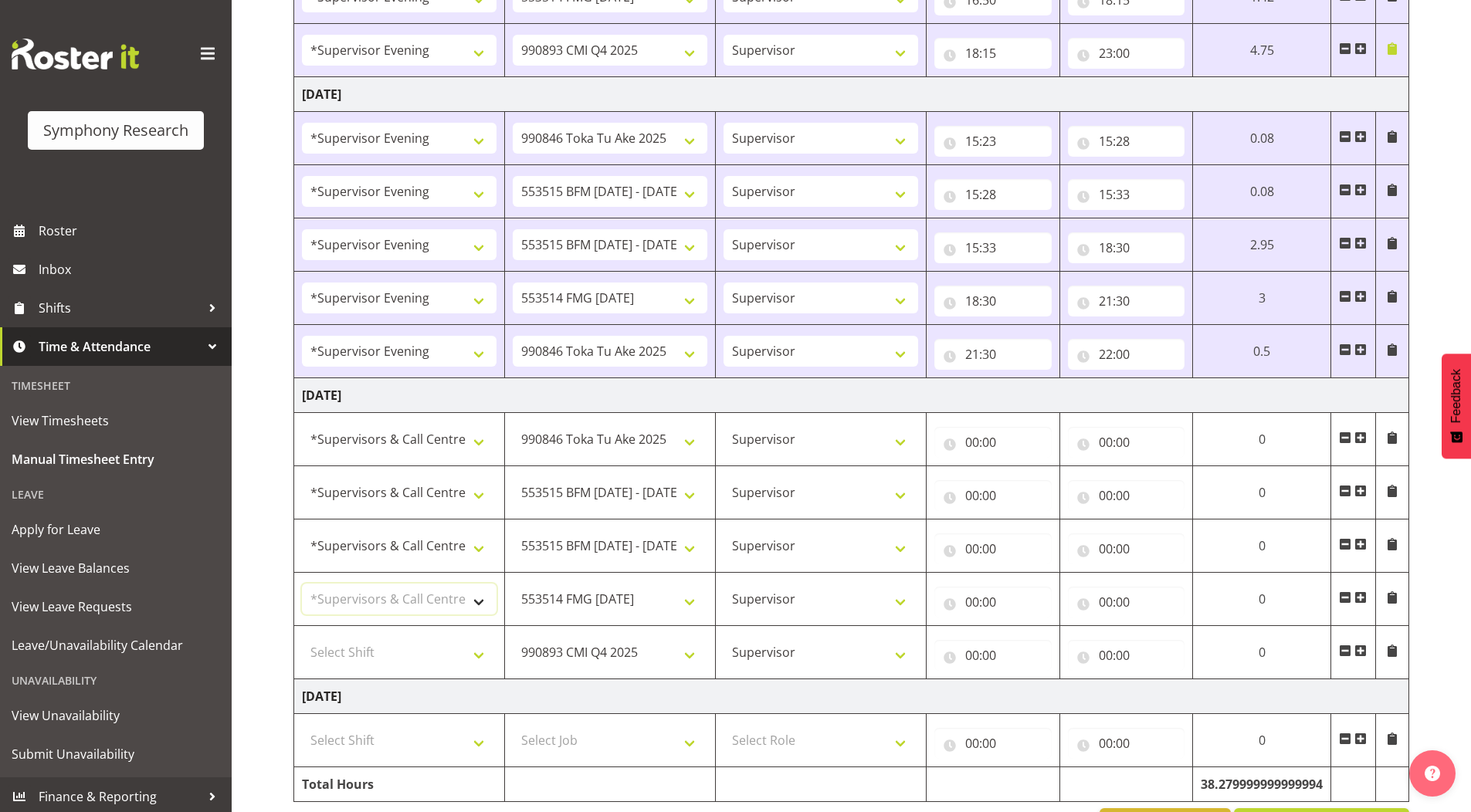
click at [301, 583] on select "Select Shift !!Weekend Residential (Roster IT Shift Label) *Business 9/10am ~ 4…" at bounding box center [398, 599] width 195 height 31
drag, startPoint x: 375, startPoint y: 650, endPoint x: 375, endPoint y: 637, distance: 13.0
click at [375, 650] on select "Select Shift !!Weekend Residential (Roster IT Shift Label) *Business 9/10am ~ 4…" at bounding box center [398, 653] width 195 height 31
select select "19170"
click at [301, 637] on select "Select Shift !!Weekend Residential (Roster IT Shift Label) *Business 9/10am ~ 4…" at bounding box center [398, 653] width 195 height 31
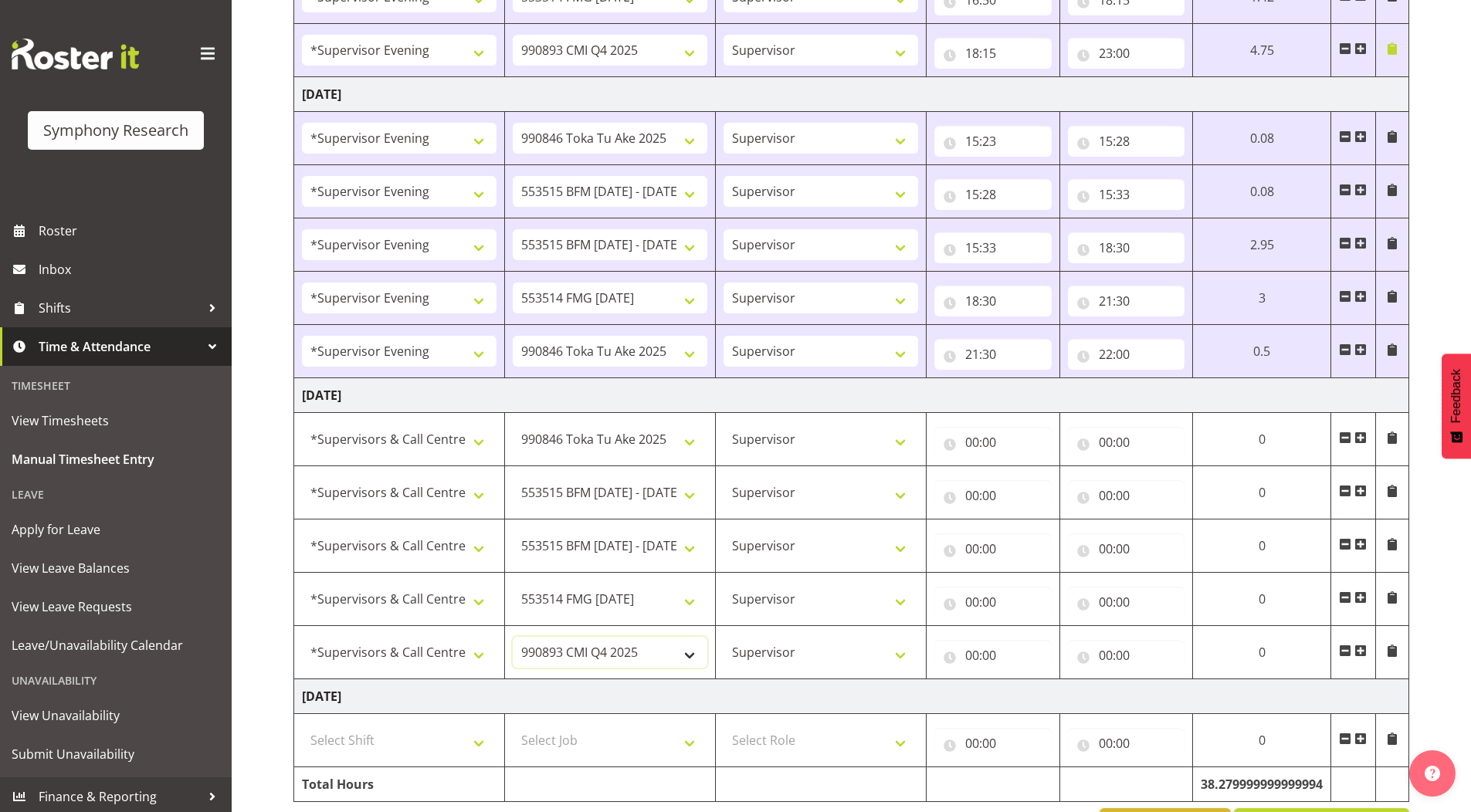
click at [594, 646] on select "550060 IF Admin 553492 World Poll Aus Wave 2 Main 2025 553493 World Poll NZ Wav…" at bounding box center [610, 653] width 195 height 31
select select "10732"
click at [513, 637] on select "550060 IF Admin 553492 World Poll Aus Wave 2 Main 2025 553493 World Poll NZ Wav…" at bounding box center [610, 653] width 195 height 31
click at [1362, 653] on span at bounding box center [1360, 651] width 13 height 13
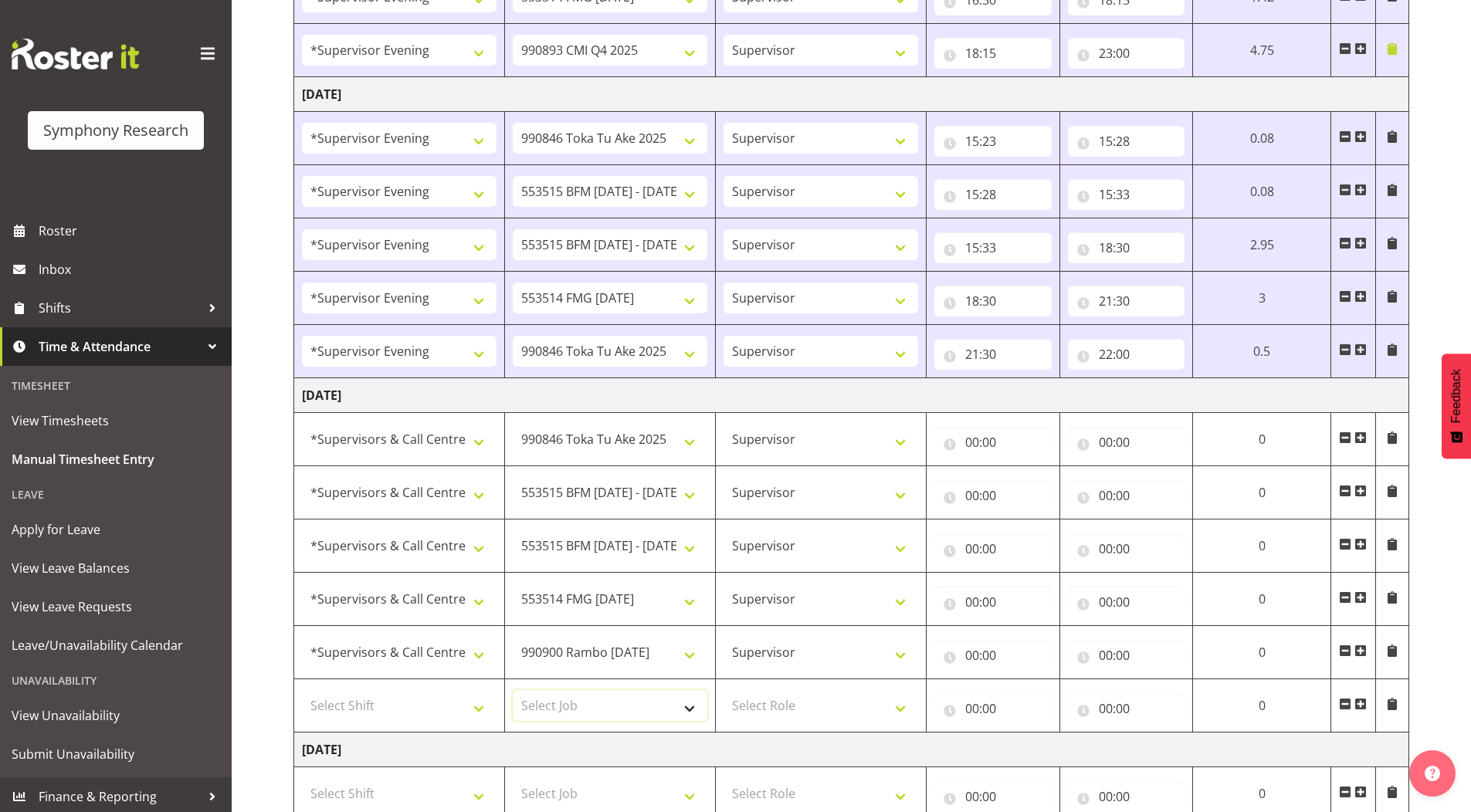
click at [558, 697] on select "Select Job 550060 IF Admin 553492 World Poll Aus Wave 2 Main 2025 553493 World …" at bounding box center [610, 705] width 195 height 31
select select "10575"
click at [513, 690] on select "Select Job 550060 IF Admin 553492 World Poll Aus Wave 2 Main 2025 553493 World …" at bounding box center [610, 705] width 195 height 31
click at [750, 706] on select "Select Role Supervisor Briefing Interviewing" at bounding box center [820, 705] width 195 height 31
select select "45"
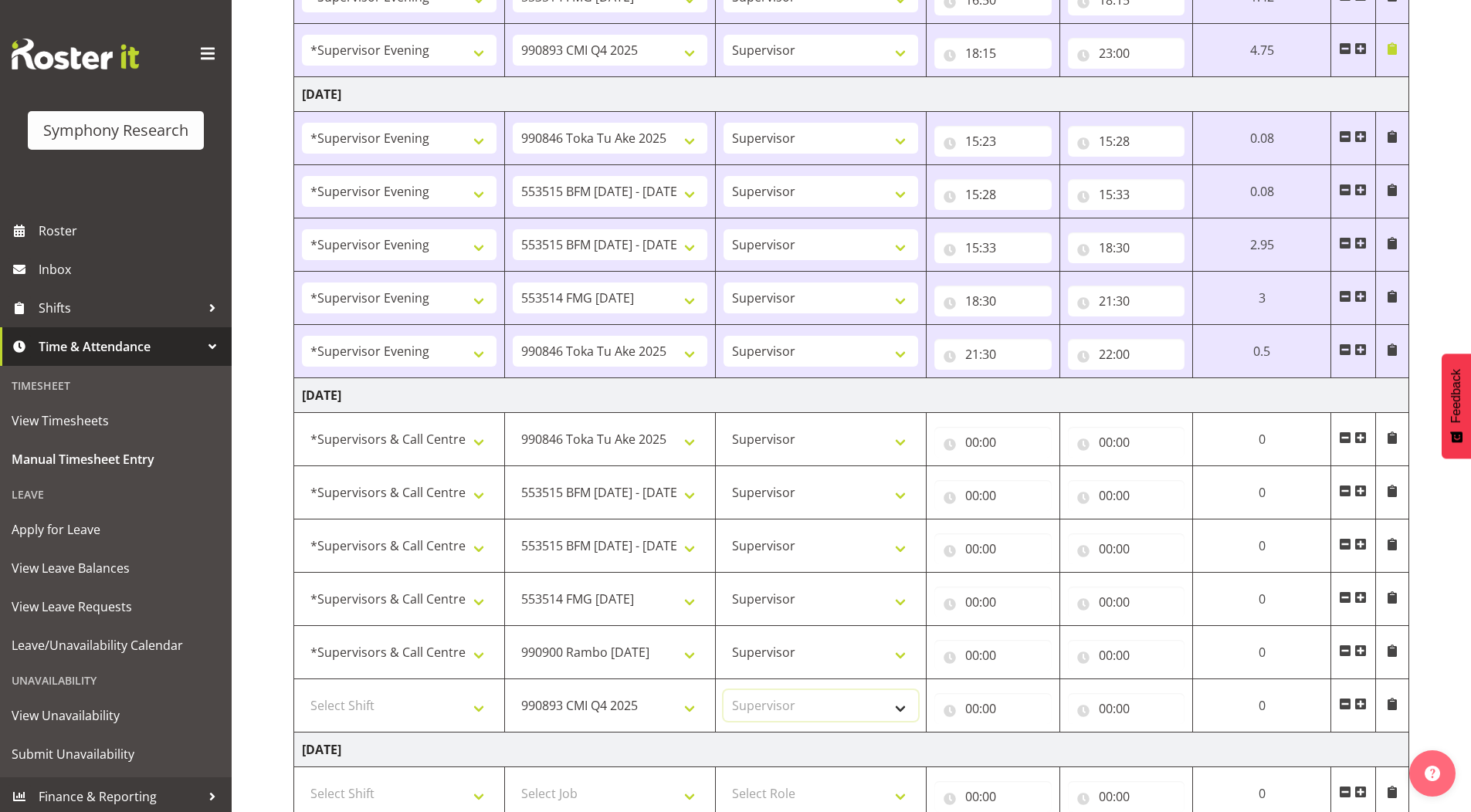
click at [723, 690] on select "Select Role Supervisor Briefing Interviewing" at bounding box center [820, 705] width 195 height 31
click at [361, 691] on select "Select Shift !!Weekend Residential (Roster IT Shift Label) *Business 9/10am ~ 4…" at bounding box center [398, 705] width 195 height 31
select select "19170"
click at [301, 690] on select "Select Shift !!Weekend Residential (Roster IT Shift Label) *Business 9/10am ~ 4…" at bounding box center [398, 705] width 195 height 31
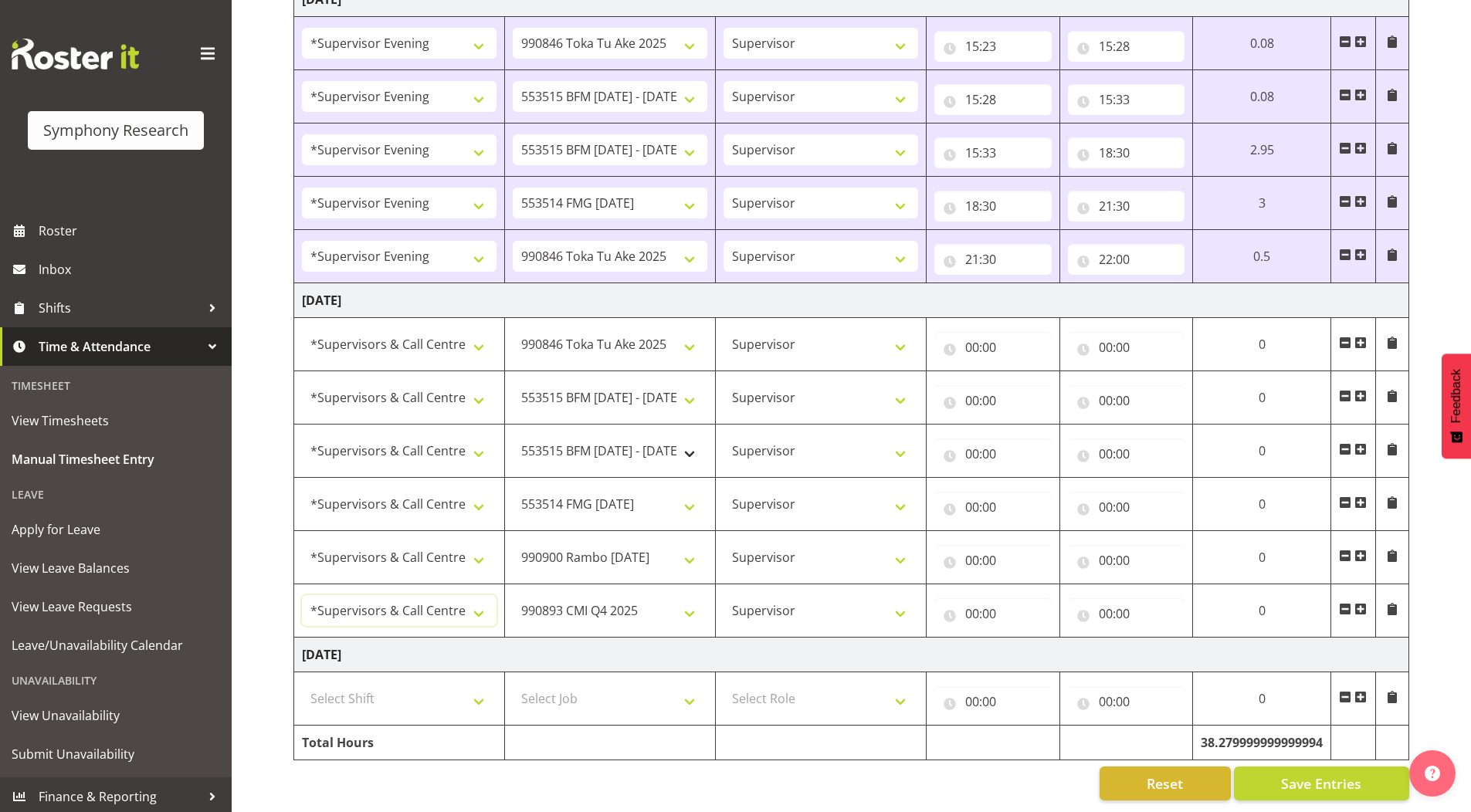
scroll to position [1293, 0]
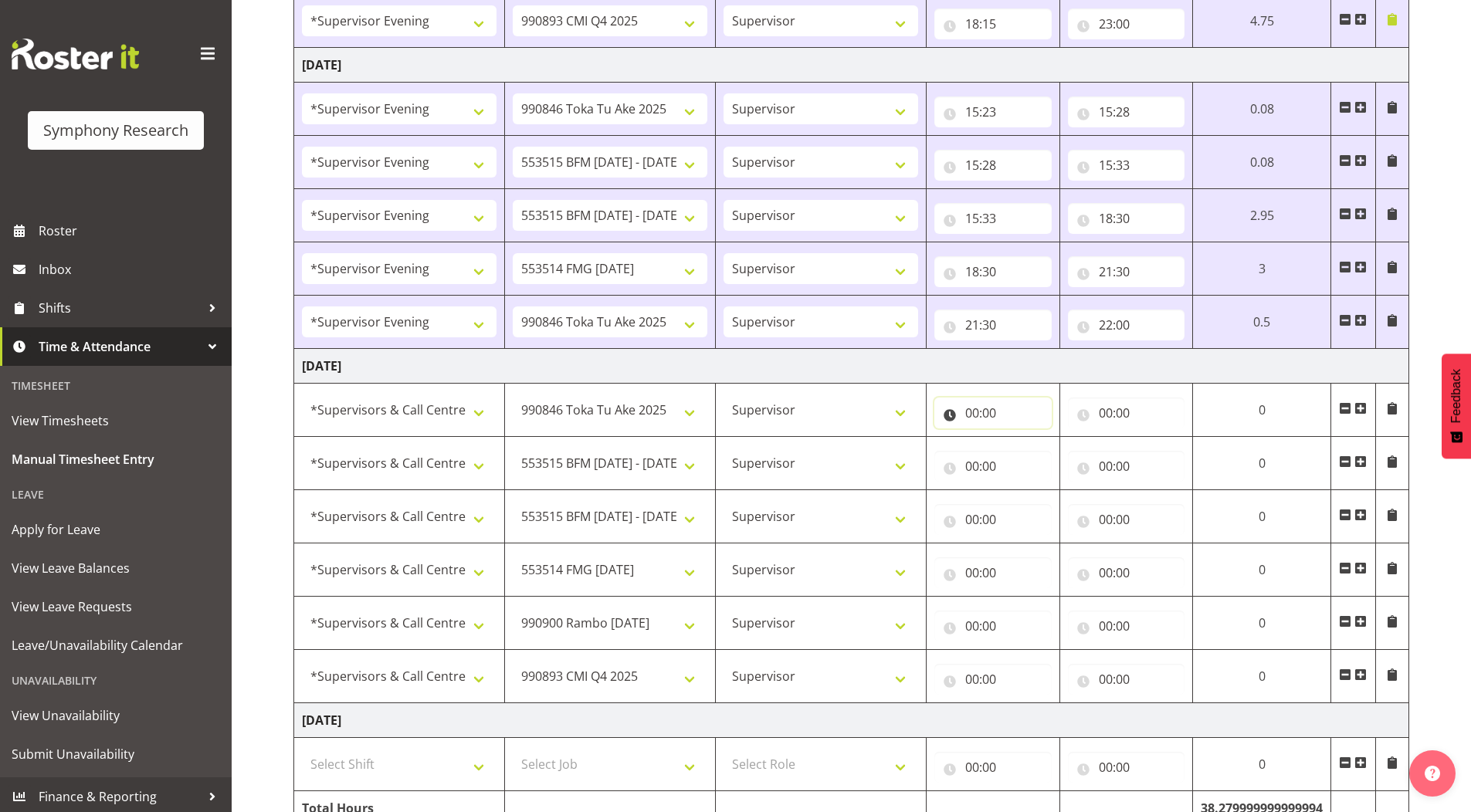
click at [975, 413] on input "00:00" at bounding box center [992, 413] width 117 height 31
click at [1036, 455] on select "00 01 02 03 04 05 06 07 08 09 10 11 12 13 14 15 16 17 18 19 20 21 22 23" at bounding box center [1038, 453] width 34 height 31
select select "11"
click at [1022, 437] on select "00 01 02 03 04 05 06 07 08 09 10 11 12 13 14 15 16 17 18 19 20 21 22 23" at bounding box center [1038, 453] width 34 height 31
type input "11:00"
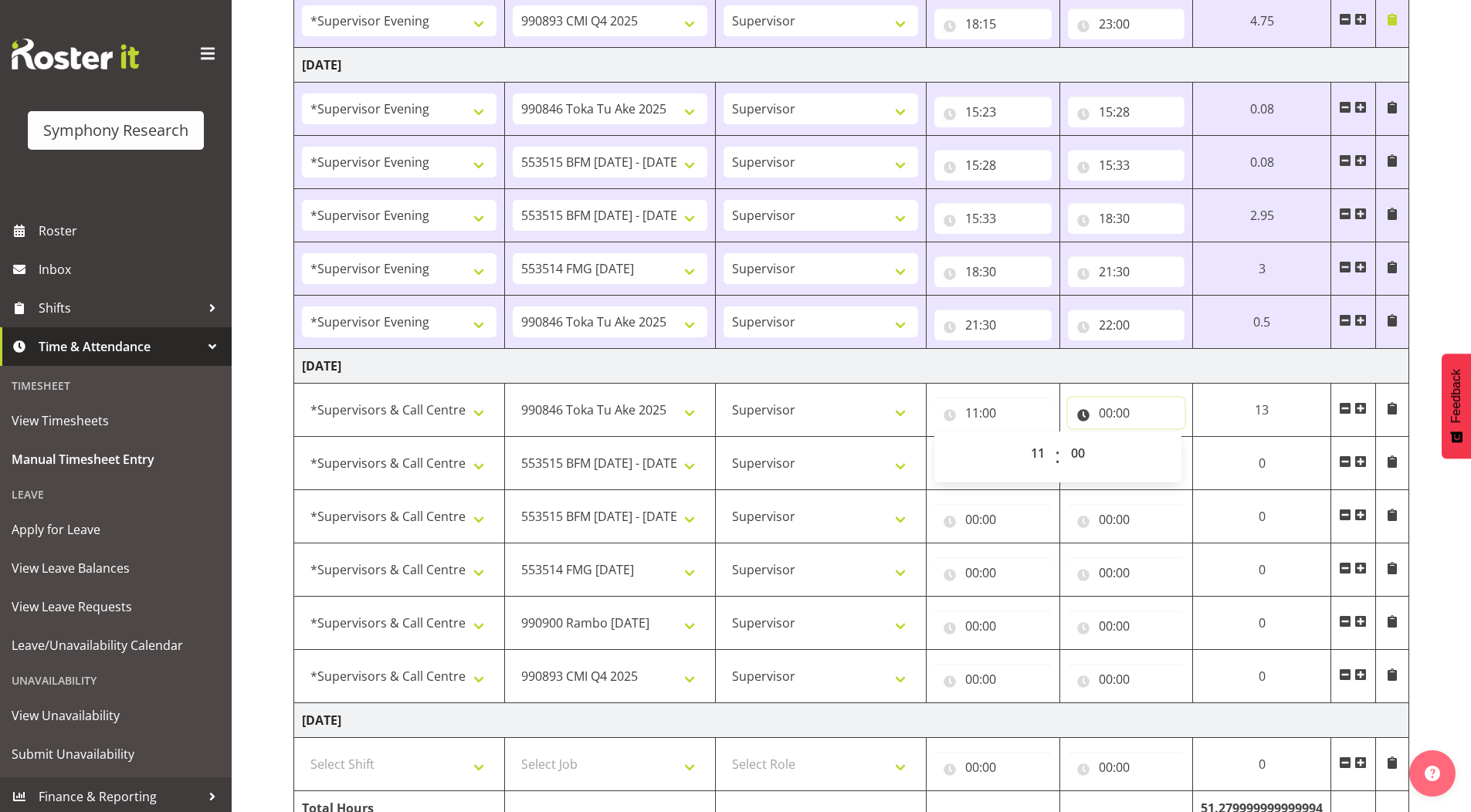
click at [1108, 416] on input "00:00" at bounding box center [1126, 413] width 117 height 31
drag, startPoint x: 1167, startPoint y: 455, endPoint x: 1167, endPoint y: 438, distance: 17.0
click at [1167, 455] on select "00 01 02 03 04 05 06 07 08 09 10 11 12 13 14 15 16 17 18 19 20 21 22 23" at bounding box center [1172, 453] width 34 height 31
select select "11"
click at [1156, 437] on select "00 01 02 03 04 05 06 07 08 09 10 11 12 13 14 15 16 17 18 19 20 21 22 23" at bounding box center [1172, 453] width 34 height 31
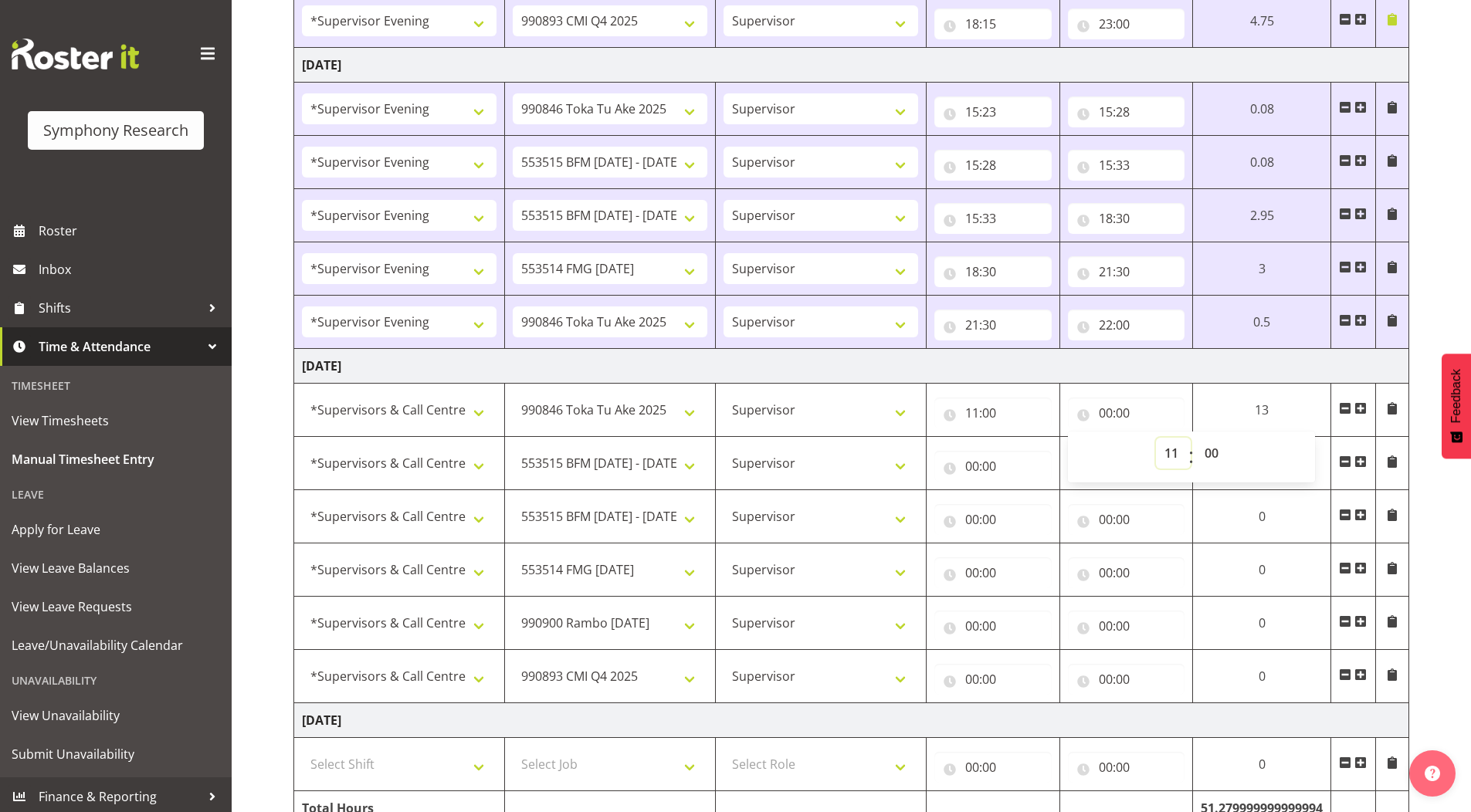
type input "11:00"
drag, startPoint x: 1212, startPoint y: 455, endPoint x: 1190, endPoint y: 348, distance: 109.2
click at [1212, 455] on select "00 01 02 03 04 05 06 07 08 09 10 11 12 13 14 15 16 17 18 19 20 21 22 23 24 25 2…" at bounding box center [1213, 453] width 34 height 31
select select "10"
click at [1196, 437] on select "00 01 02 03 04 05 06 07 08 09 10 11 12 13 14 15 16 17 18 19 20 21 22 23 24 25 2…" at bounding box center [1213, 453] width 34 height 31
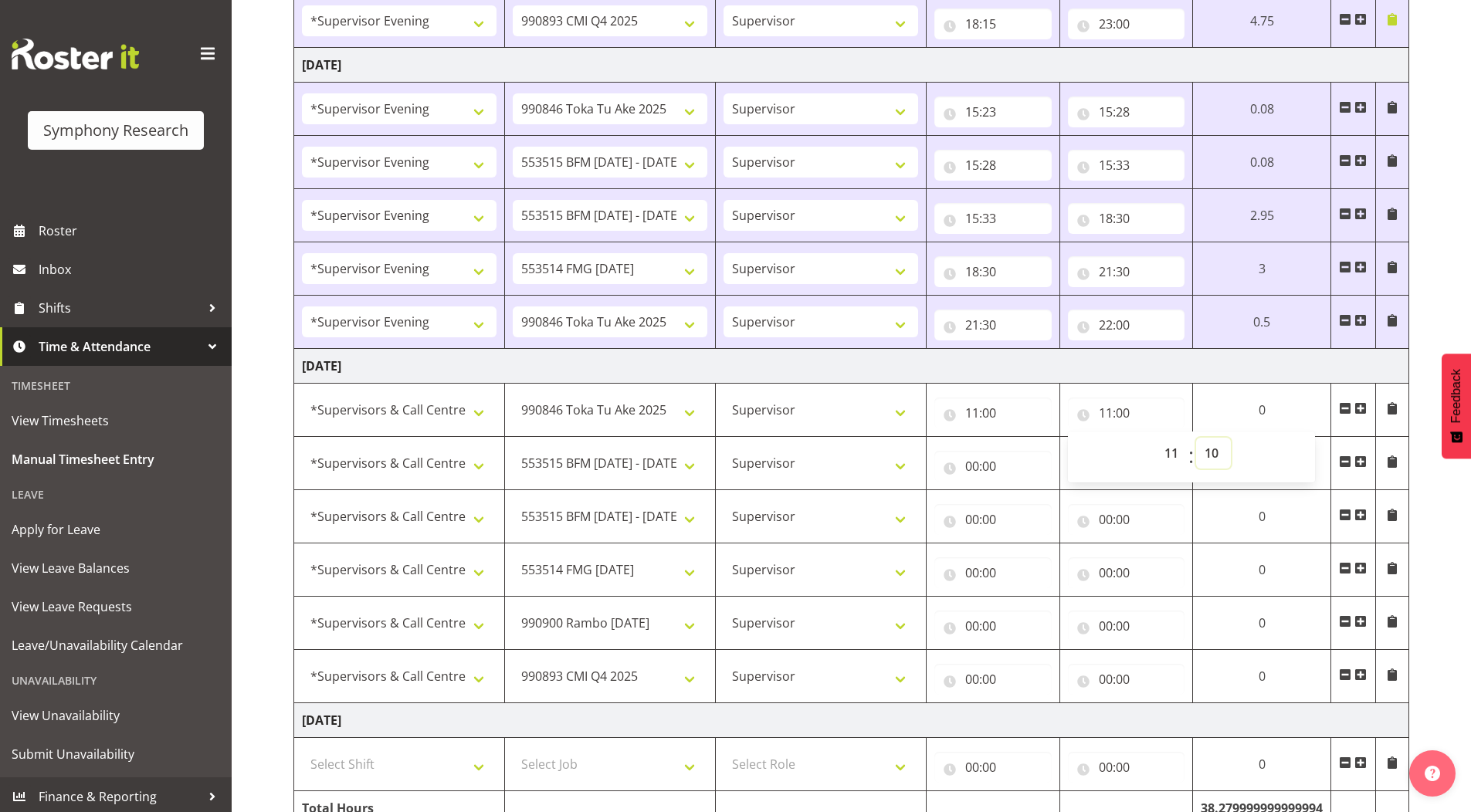
type input "11:10"
click at [974, 467] on input "00:00" at bounding box center [992, 467] width 117 height 31
drag, startPoint x: 1033, startPoint y: 507, endPoint x: 1015, endPoint y: 412, distance: 96.7
click at [1033, 507] on select "00 01 02 03 04 05 06 07 08 09 10 11 12 13 14 15 16 17 18 19 20 21 22 23" at bounding box center [1038, 507] width 34 height 31
select select "11"
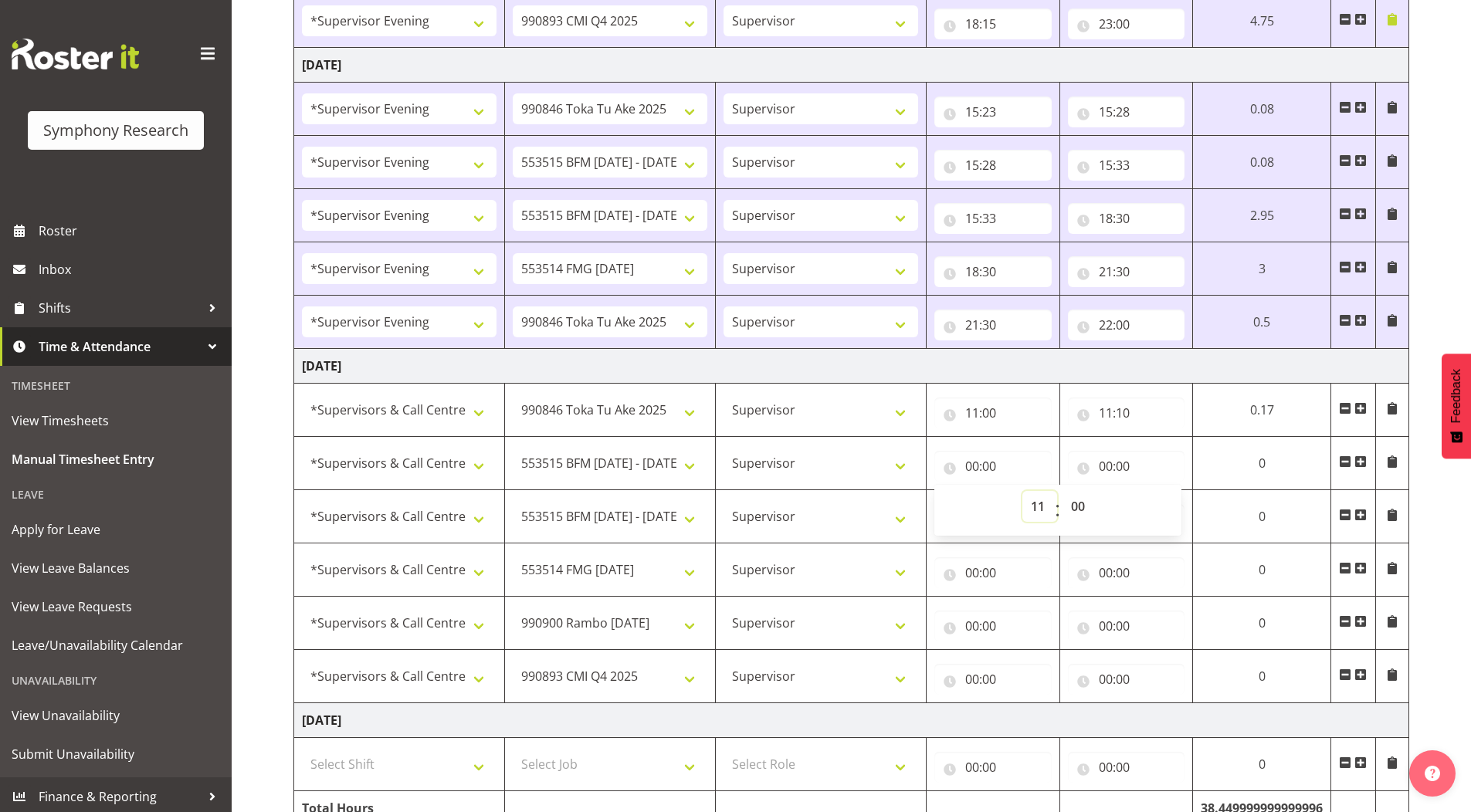
click at [1022, 491] on select "00 01 02 03 04 05 06 07 08 09 10 11 12 13 14 15 16 17 18 19 20 21 22 23" at bounding box center [1038, 507] width 34 height 31
type input "11:00"
drag, startPoint x: 1080, startPoint y: 509, endPoint x: 1075, endPoint y: 493, distance: 16.8
click at [1080, 509] on select "00 01 02 03 04 05 06 07 08 09 10 11 12 13 14 15 16 17 18 19 20 21 22 23 24 25 2…" at bounding box center [1079, 507] width 34 height 31
select select "10"
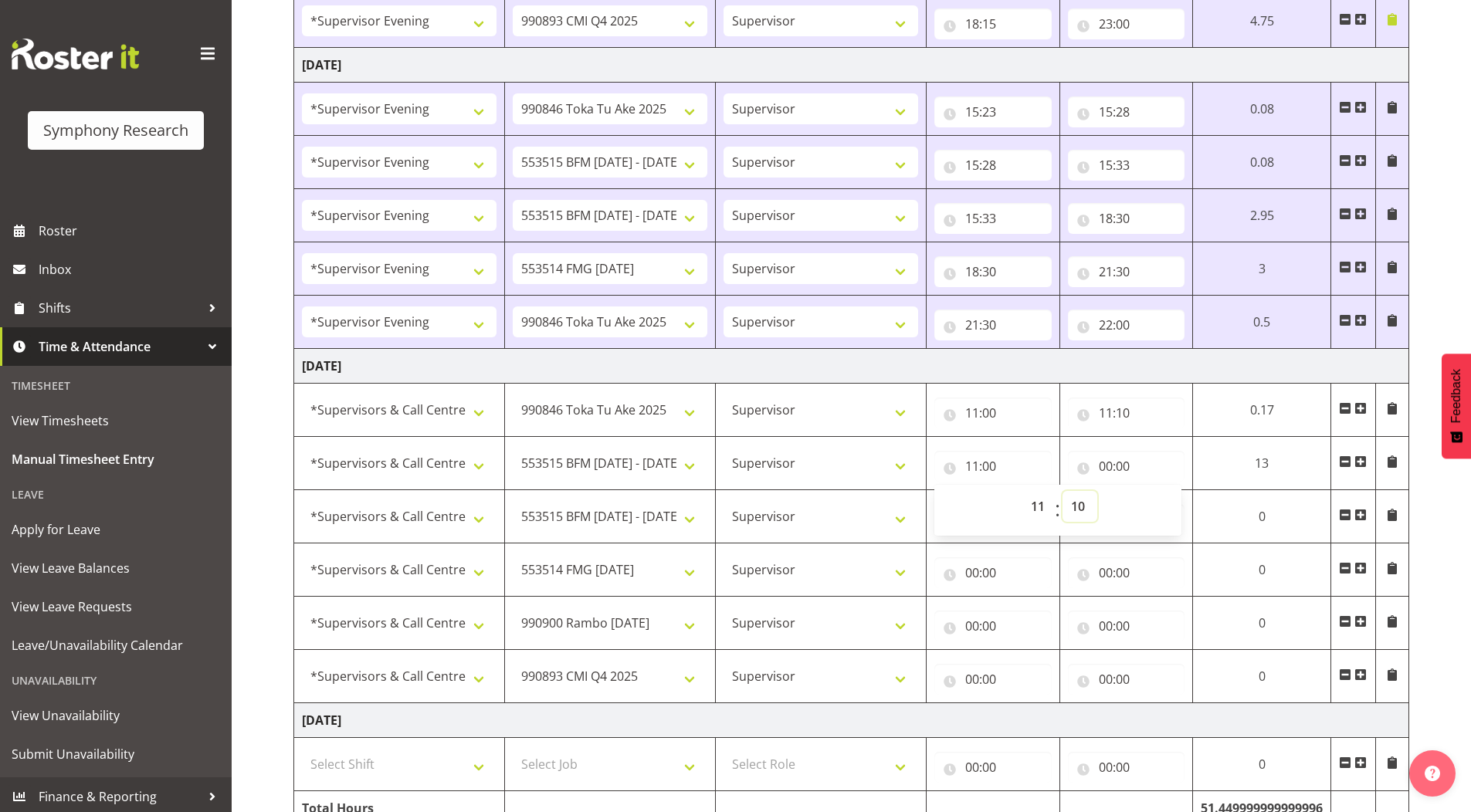
click at [1062, 491] on select "00 01 02 03 04 05 06 07 08 09 10 11 12 13 14 15 16 17 18 19 20 21 22 23 24 25 2…" at bounding box center [1079, 507] width 34 height 31
type input "11:10"
click at [1106, 469] on input "00:00" at bounding box center [1126, 467] width 117 height 31
click at [1172, 512] on select "00 01 02 03 04 05 06 07 08 09 10 11 12 13 14 15 16 17 18 19 20 21 22 23" at bounding box center [1172, 507] width 34 height 31
select select "11"
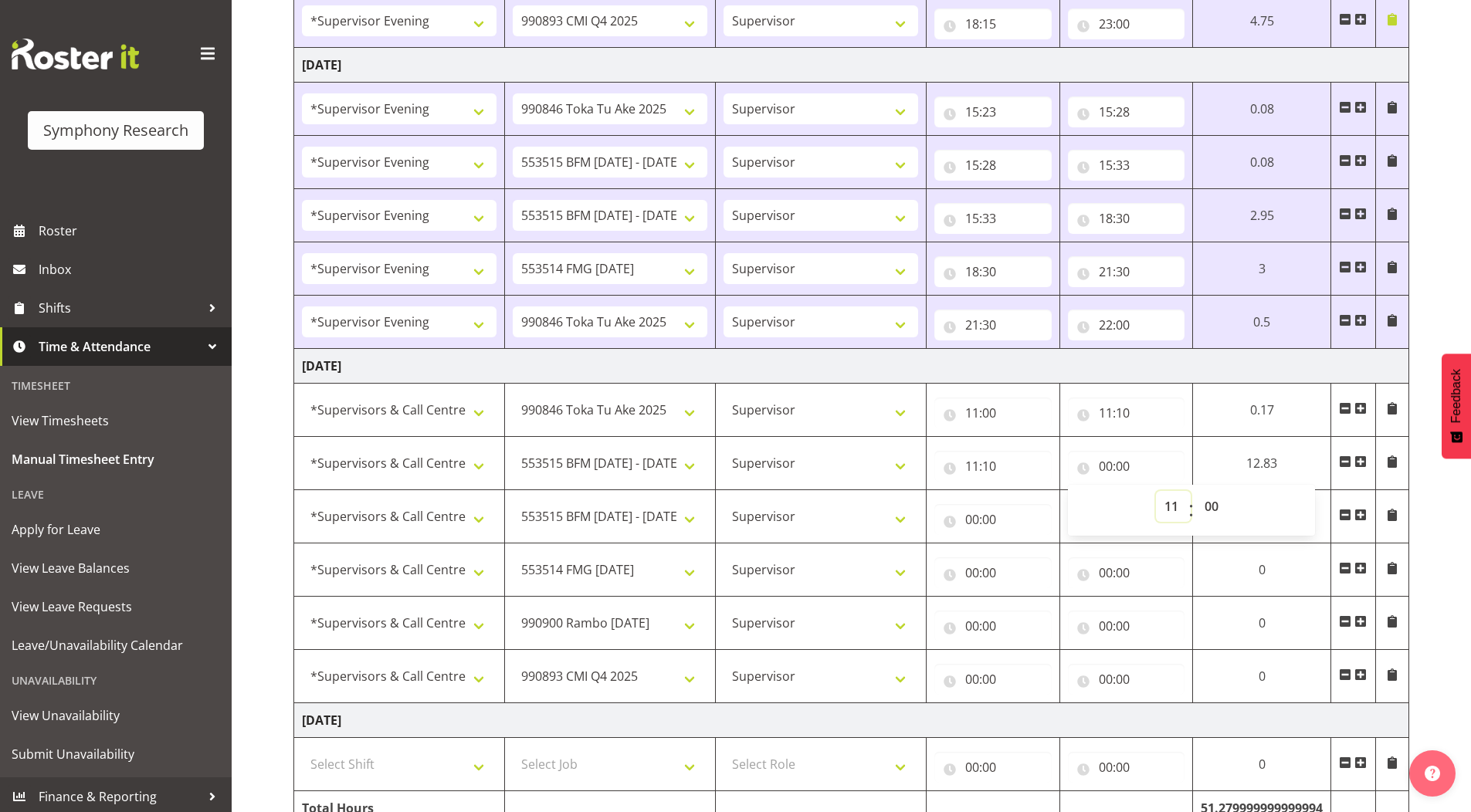
click at [1156, 491] on select "00 01 02 03 04 05 06 07 08 09 10 11 12 13 14 15 16 17 18 19 20 21 22 23" at bounding box center [1172, 507] width 34 height 31
type input "11:00"
drag, startPoint x: 1214, startPoint y: 503, endPoint x: 1186, endPoint y: 356, distance: 149.6
click at [1214, 503] on select "00 01 02 03 04 05 06 07 08 09 10 11 12 13 14 15 16 17 18 19 20 21 22 23 24 25 2…" at bounding box center [1213, 507] width 34 height 31
select select "15"
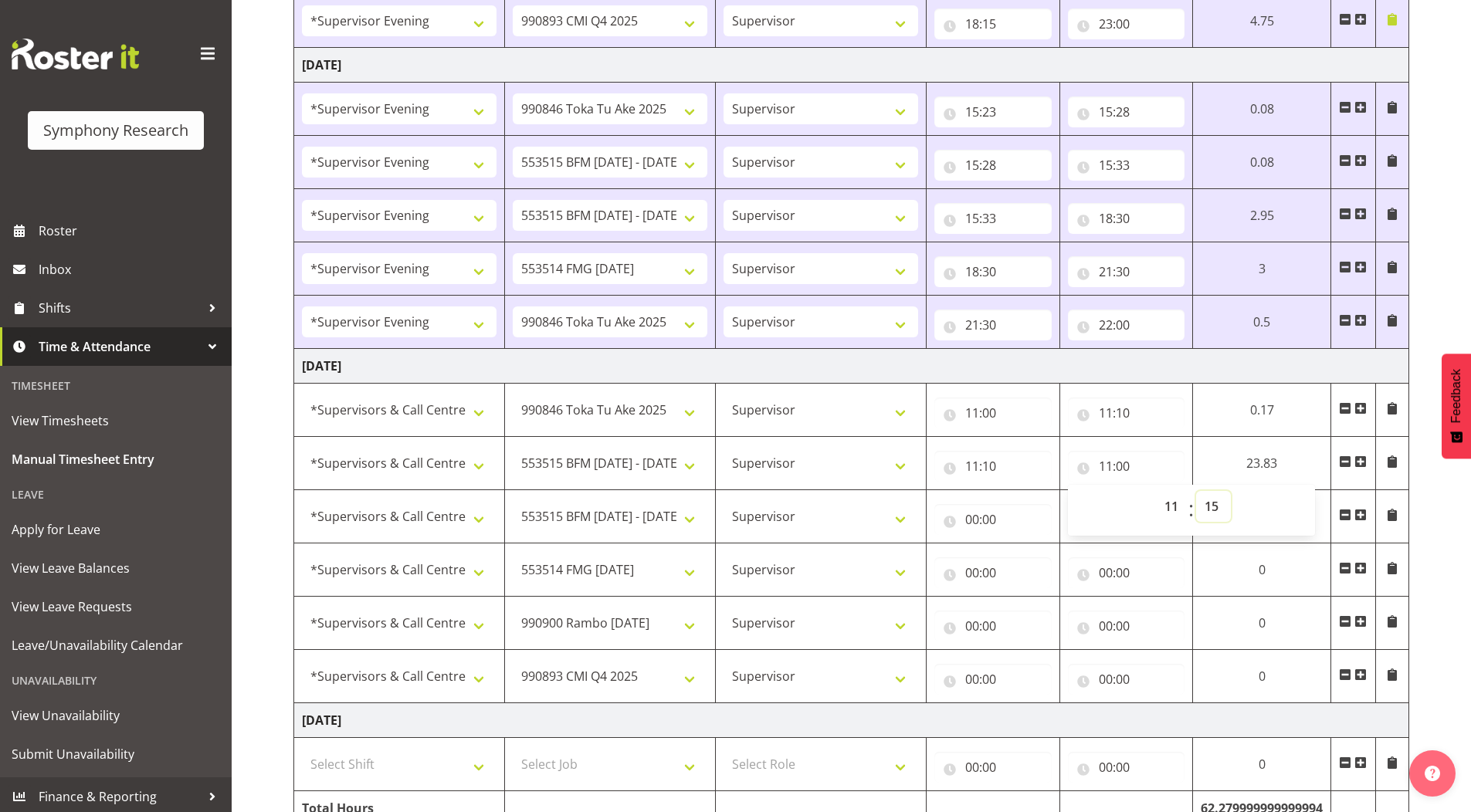
click at [1196, 491] on select "00 01 02 03 04 05 06 07 08 09 10 11 12 13 14 15 16 17 18 19 20 21 22 23 24 25 2…" at bounding box center [1213, 507] width 34 height 31
type input "11:15"
click at [969, 519] on input "00:00" at bounding box center [992, 519] width 117 height 31
drag, startPoint x: 1031, startPoint y: 558, endPoint x: 1031, endPoint y: 546, distance: 12.0
click at [1032, 558] on select "00 01 02 03 04 05 06 07 08 09 10 11 12 13 14 15 16 17 18 19 20 21 22 23" at bounding box center [1038, 560] width 34 height 31
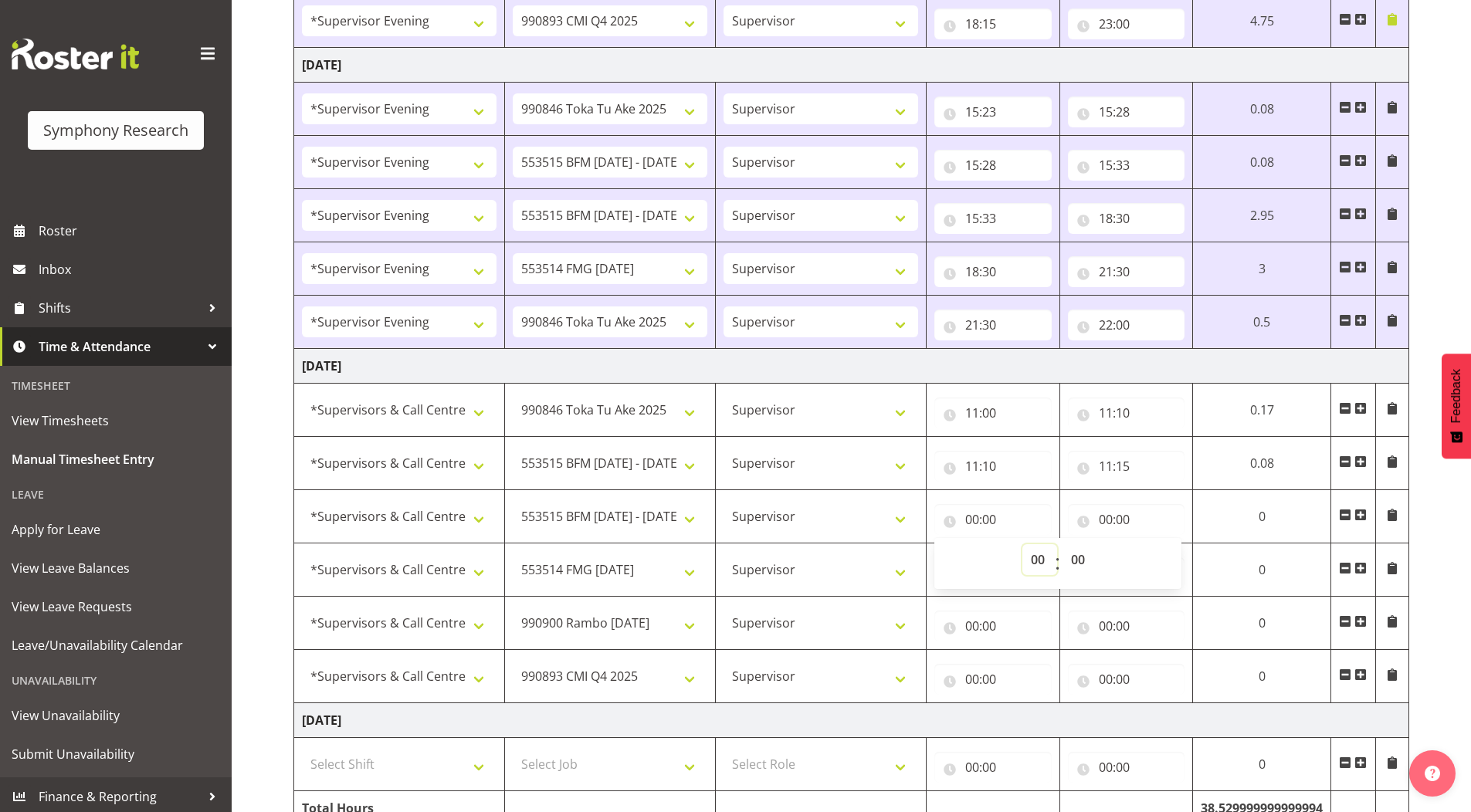
select select "11"
click at [1022, 544] on select "00 01 02 03 04 05 06 07 08 09 10 11 12 13 14 15 16 17 18 19 20 21 22 23" at bounding box center [1038, 560] width 34 height 31
type input "11:00"
drag, startPoint x: 1070, startPoint y: 559, endPoint x: 1070, endPoint y: 544, distance: 15.0
click at [1070, 559] on select "00 01 02 03 04 05 06 07 08 09 10 11 12 13 14 15 16 17 18 19 20 21 22 23 24 25 2…" at bounding box center [1079, 560] width 34 height 31
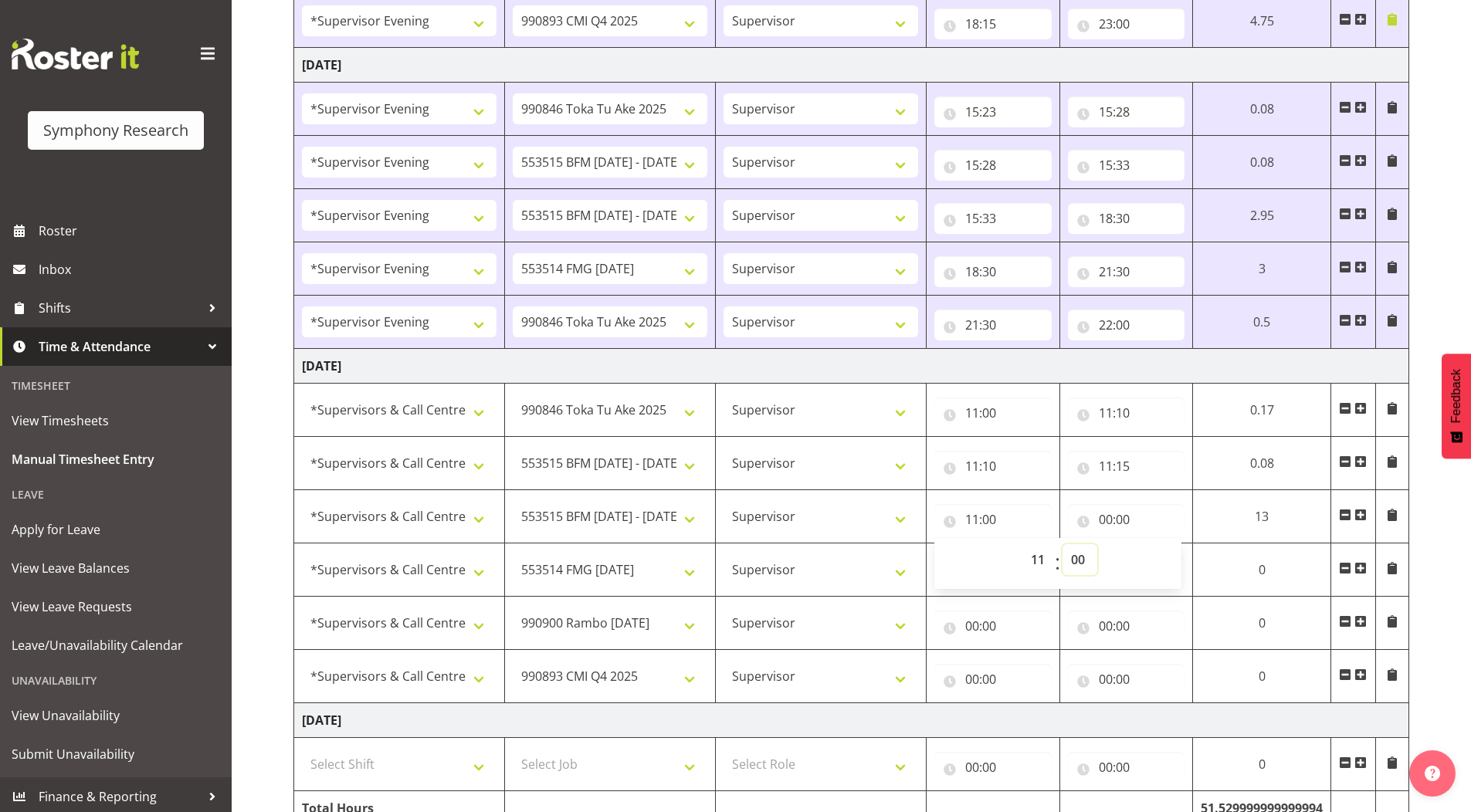
select select "15"
click at [1062, 544] on select "00 01 02 03 04 05 06 07 08 09 10 11 12 13 14 15 16 17 18 19 20 21 22 23 24 25 2…" at bounding box center [1079, 560] width 34 height 31
type input "11:15"
click at [1104, 518] on input "00:00" at bounding box center [1126, 519] width 117 height 31
click at [1163, 559] on select "00 01 02 03 04 05 06 07 08 09 10 11 12 13 14 15 16 17 18 19 20 21 22 23" at bounding box center [1172, 560] width 34 height 31
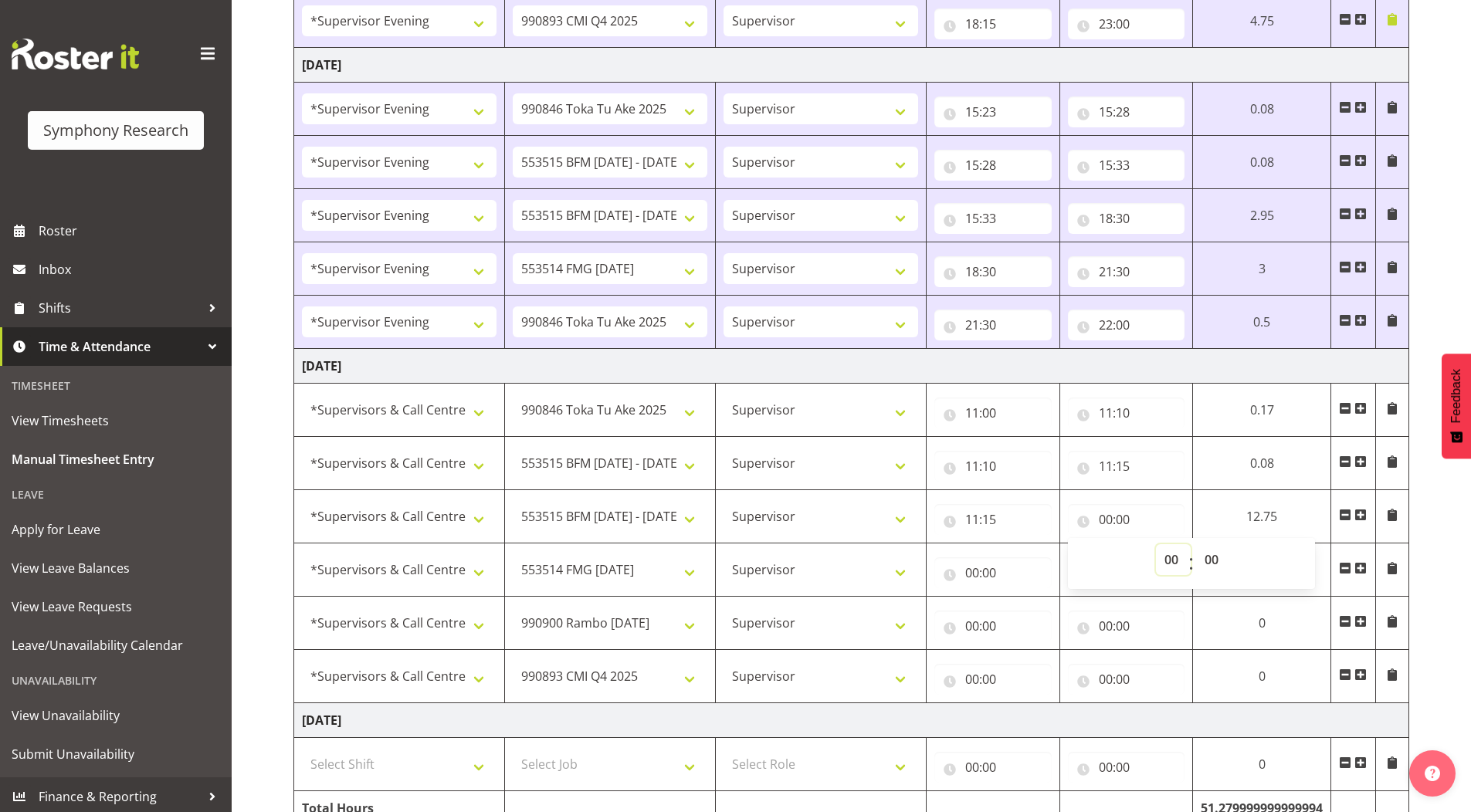
select select "11"
click at [1156, 544] on select "00 01 02 03 04 05 06 07 08 09 10 11 12 13 14 15 16 17 18 19 20 21 22 23" at bounding box center [1172, 560] width 34 height 31
type input "11:00"
drag, startPoint x: 1214, startPoint y: 561, endPoint x: 1212, endPoint y: 547, distance: 14.1
click at [1214, 561] on select "00 01 02 03 04 05 06 07 08 09 10 11 12 13 14 15 16 17 18 19 20 21 22 23 24 25 2…" at bounding box center [1213, 560] width 34 height 31
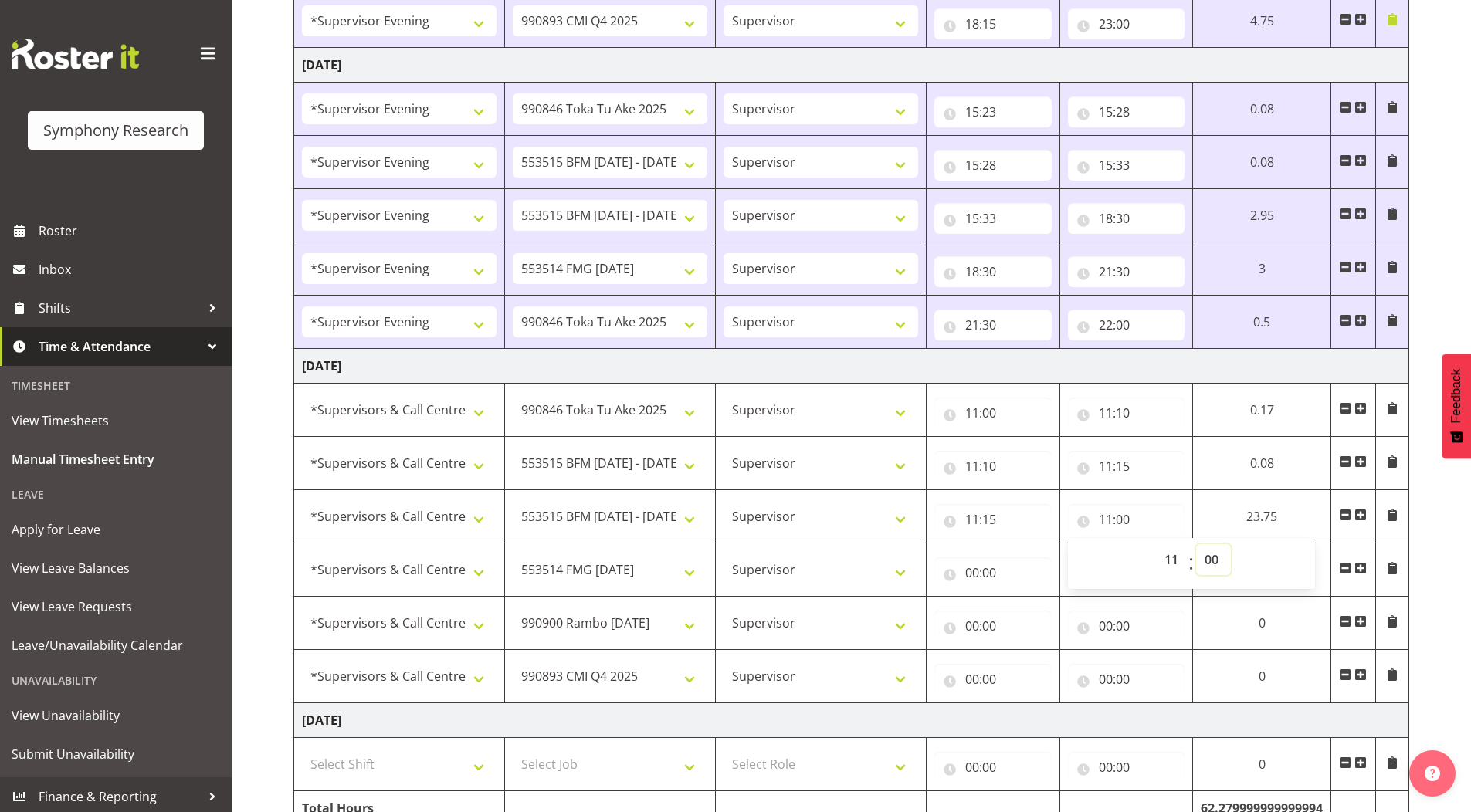
select select "20"
click at [1200, 544] on select "00 01 02 03 04 05 06 07 08 09 10 11 12 13 14 15 16 17 18 19 20 21 22 23 24 25 2…" at bounding box center [1213, 560] width 34 height 31
type input "11:20"
click at [972, 579] on input "00:00" at bounding box center [997, 573] width 118 height 31
click at [1040, 612] on select "00 01 02 03 04 05 06 07 08 09 10 11 12 13 14 15 16 17 18 19 20 21 22 23" at bounding box center [1043, 613] width 34 height 31
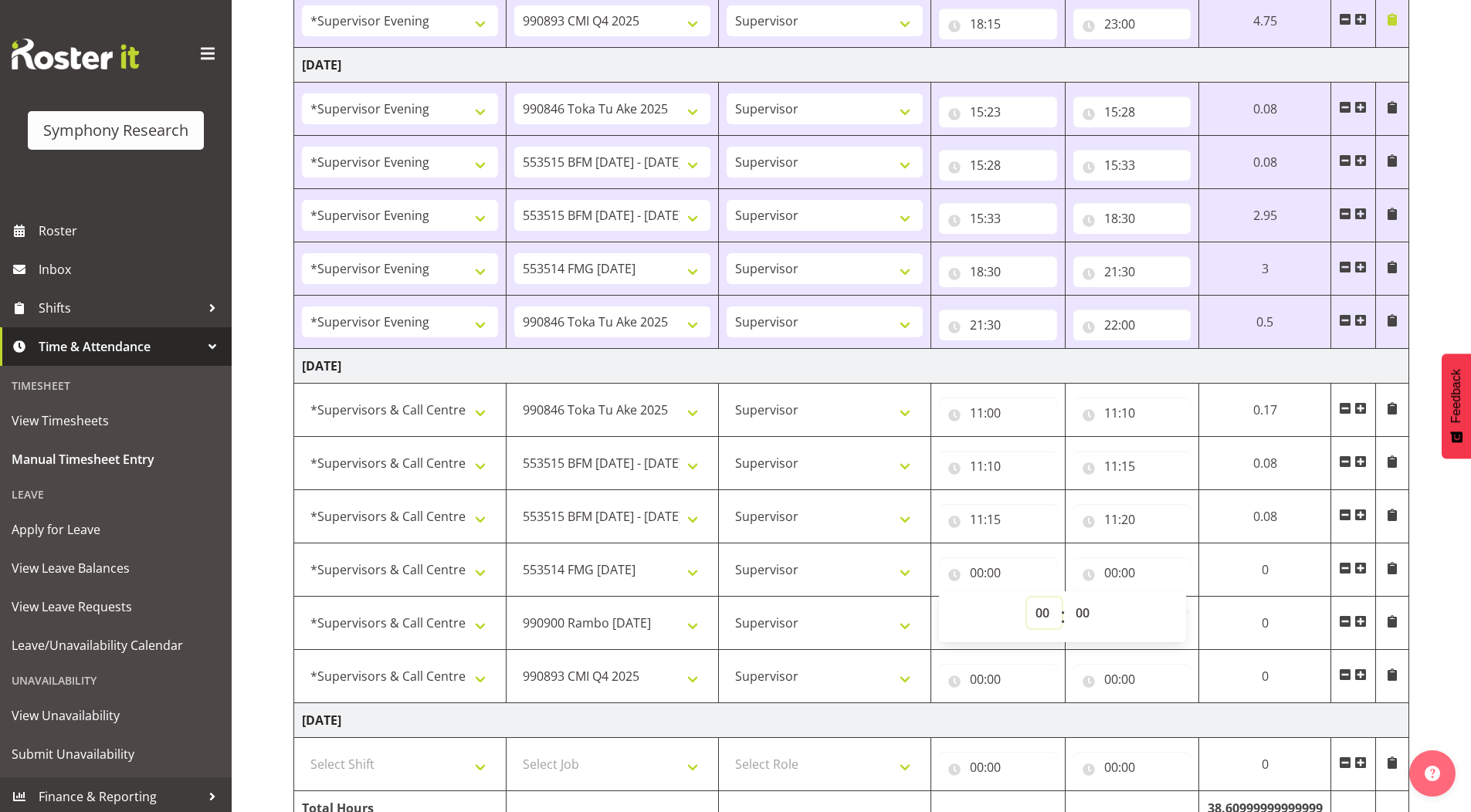
select select "11"
click at [1027, 598] on select "00 01 02 03 04 05 06 07 08 09 10 11 12 13 14 15 16 17 18 19 20 21 22 23" at bounding box center [1043, 613] width 34 height 31
type input "11:00"
click at [1086, 615] on select "00 01 02 03 04 05 06 07 08 09 10 11 12 13 14 15 16 17 18 19 20 21 22 23 24 25 2…" at bounding box center [1083, 613] width 34 height 31
select select "20"
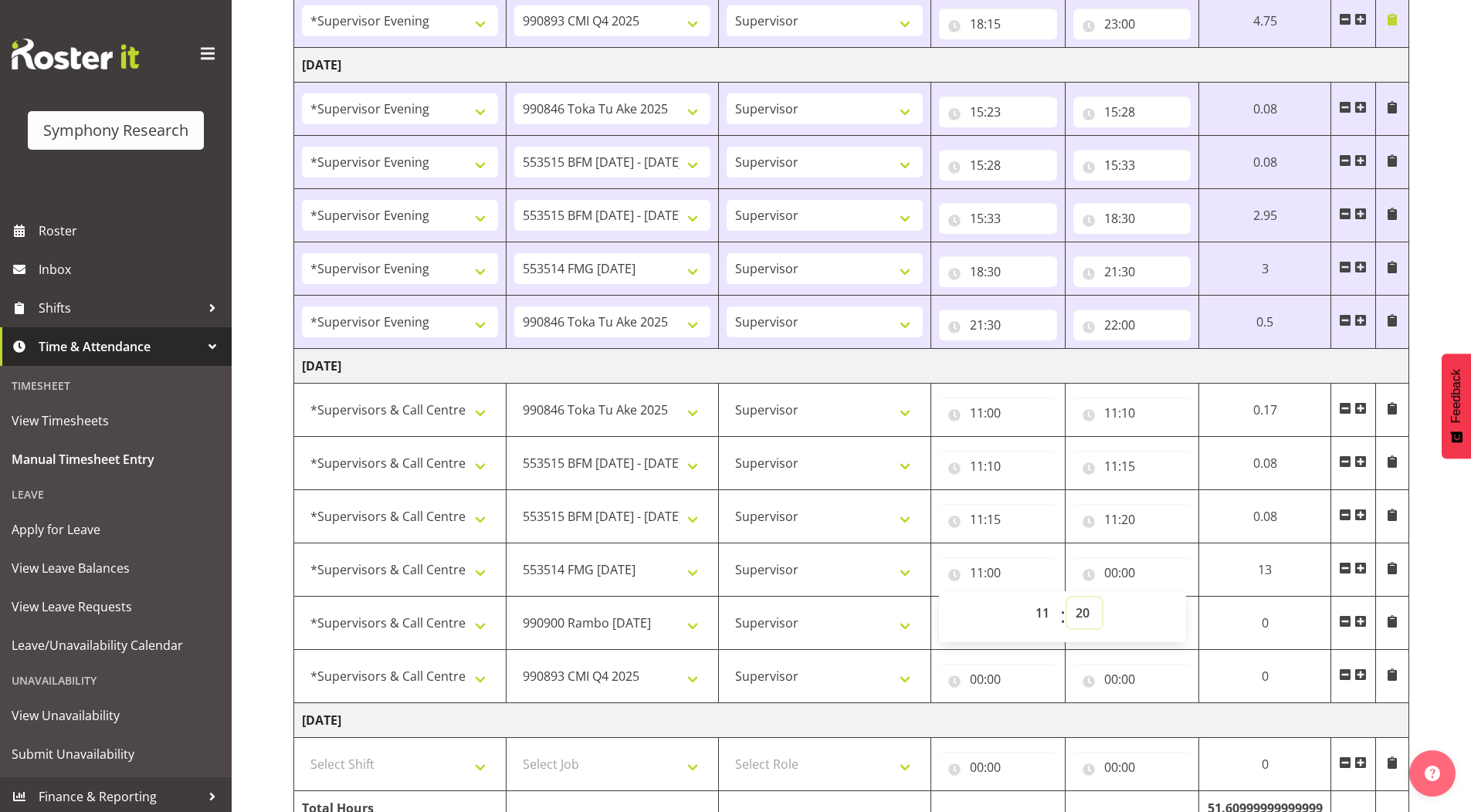
click at [1067, 598] on select "00 01 02 03 04 05 06 07 08 09 10 11 12 13 14 15 16 17 18 19 20 21 22 23 24 25 2…" at bounding box center [1083, 613] width 34 height 31
type input "11:20"
click at [1102, 573] on input "00:00" at bounding box center [1126, 573] width 117 height 31
click at [1175, 615] on select "00 01 02 03 04 05 06 07 08 09 10 11 12 13 14 15 16 17 18 19 20 21 22 23" at bounding box center [1172, 613] width 34 height 31
select select "11"
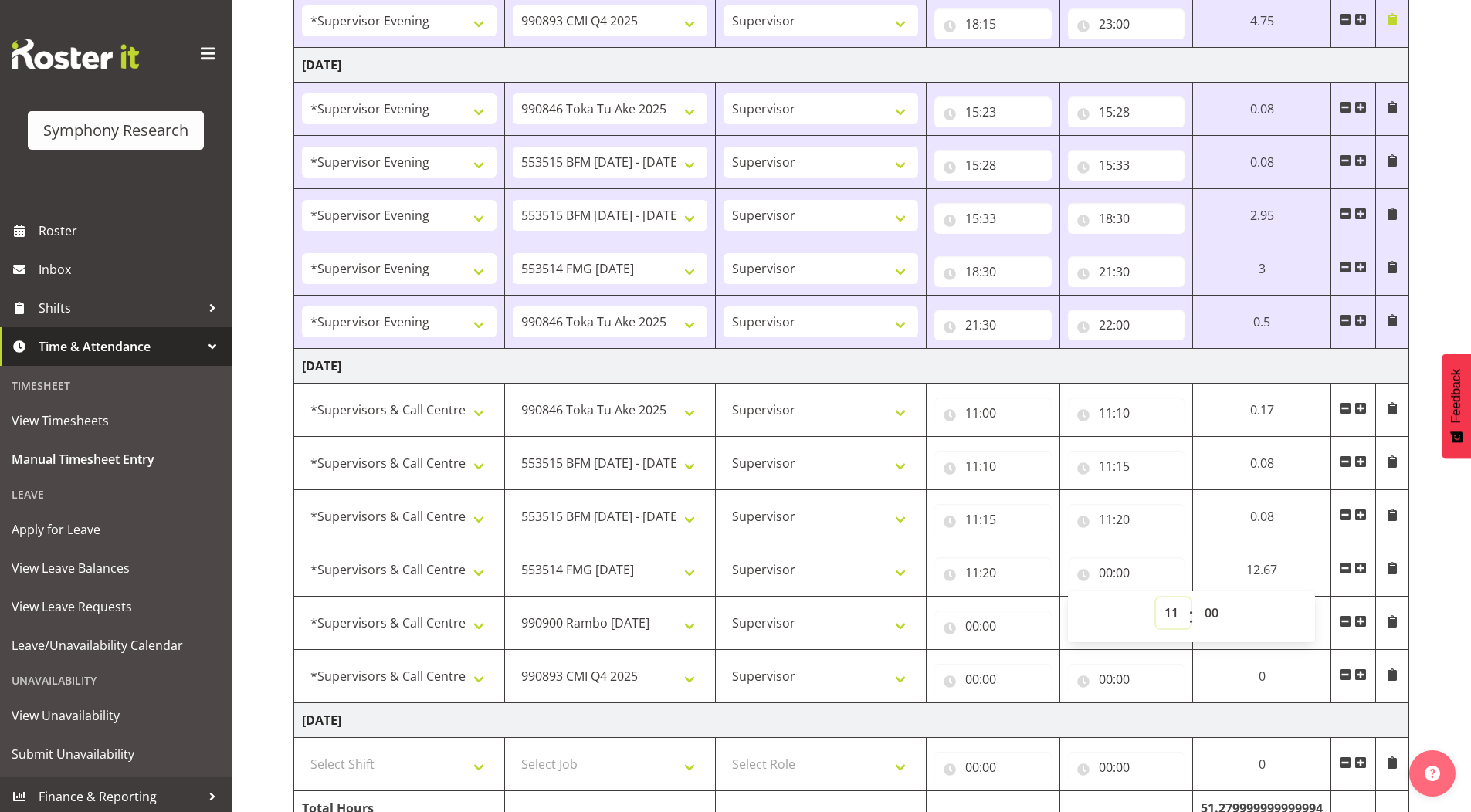
click at [1156, 598] on select "00 01 02 03 04 05 06 07 08 09 10 11 12 13 14 15 16 17 18 19 20 21 22 23" at bounding box center [1172, 613] width 34 height 31
type input "11:00"
click at [1216, 609] on select "00 01 02 03 04 05 06 07 08 09 10 11 12 13 14 15 16 17 18 19 20 21 22 23 24 25 2…" at bounding box center [1213, 613] width 34 height 31
select select "30"
click at [1196, 598] on select "00 01 02 03 04 05 06 07 08 09 10 11 12 13 14 15 16 17 18 19 20 21 22 23 24 25 2…" at bounding box center [1213, 613] width 34 height 31
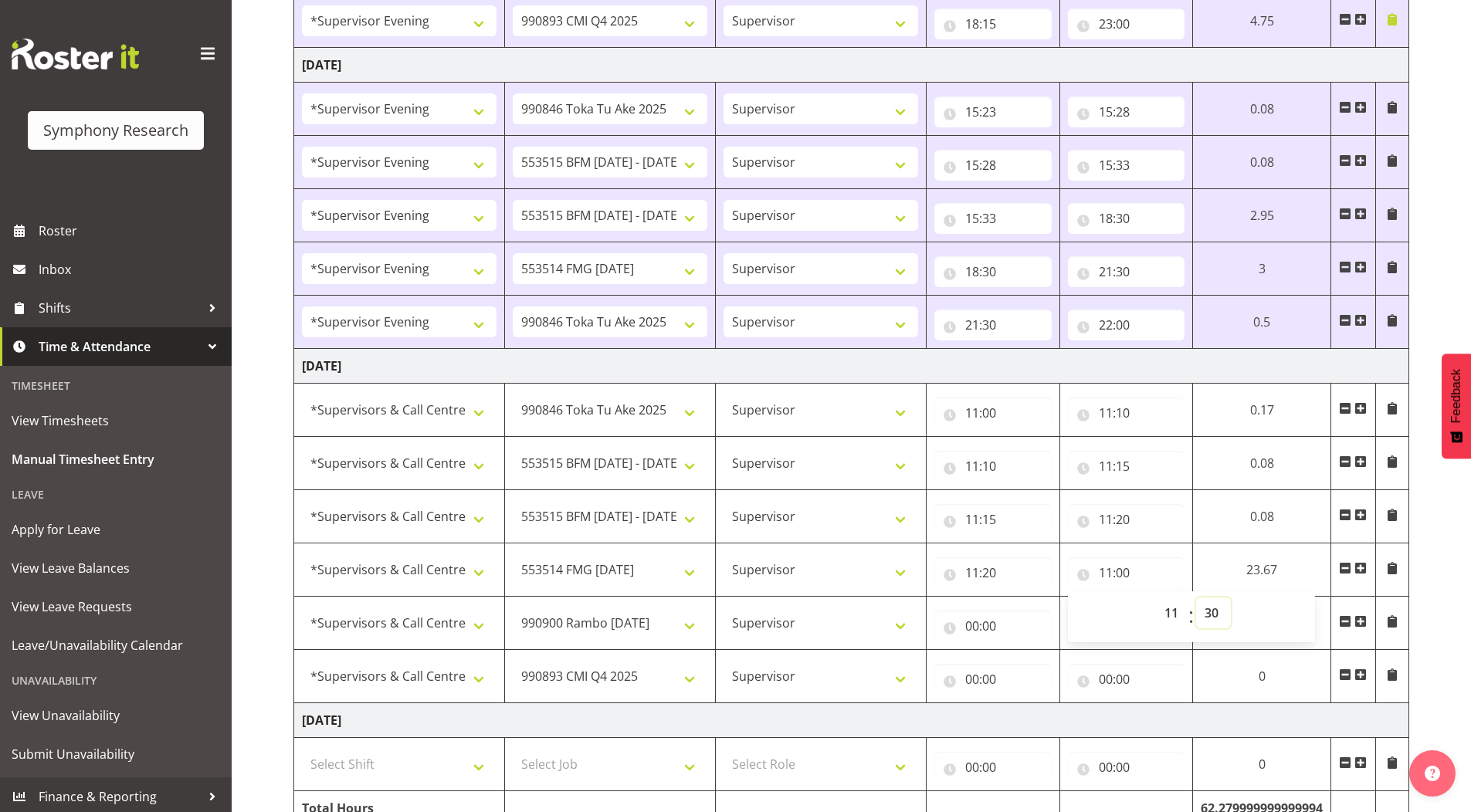
type input "11:30"
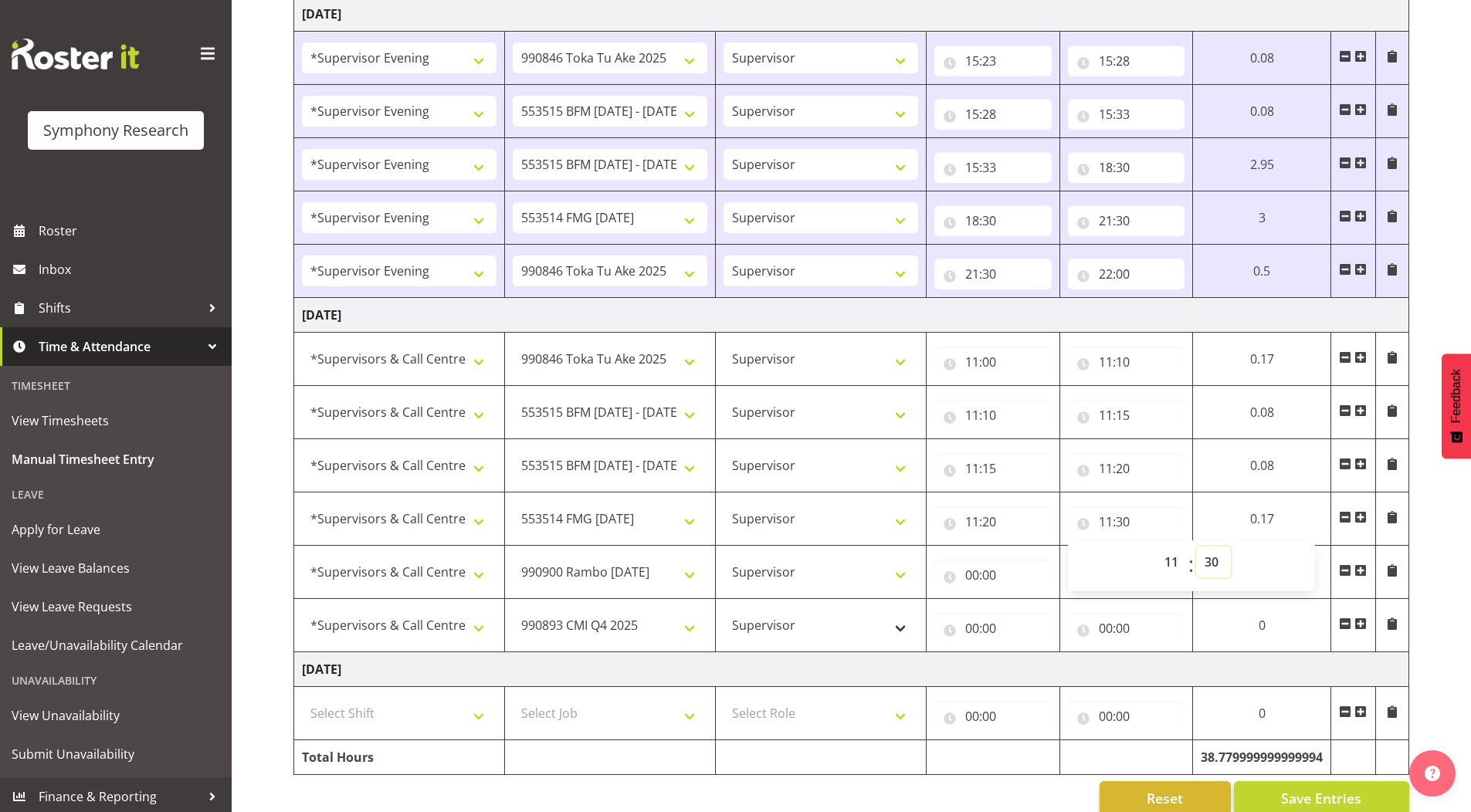
scroll to position [1371, 0]
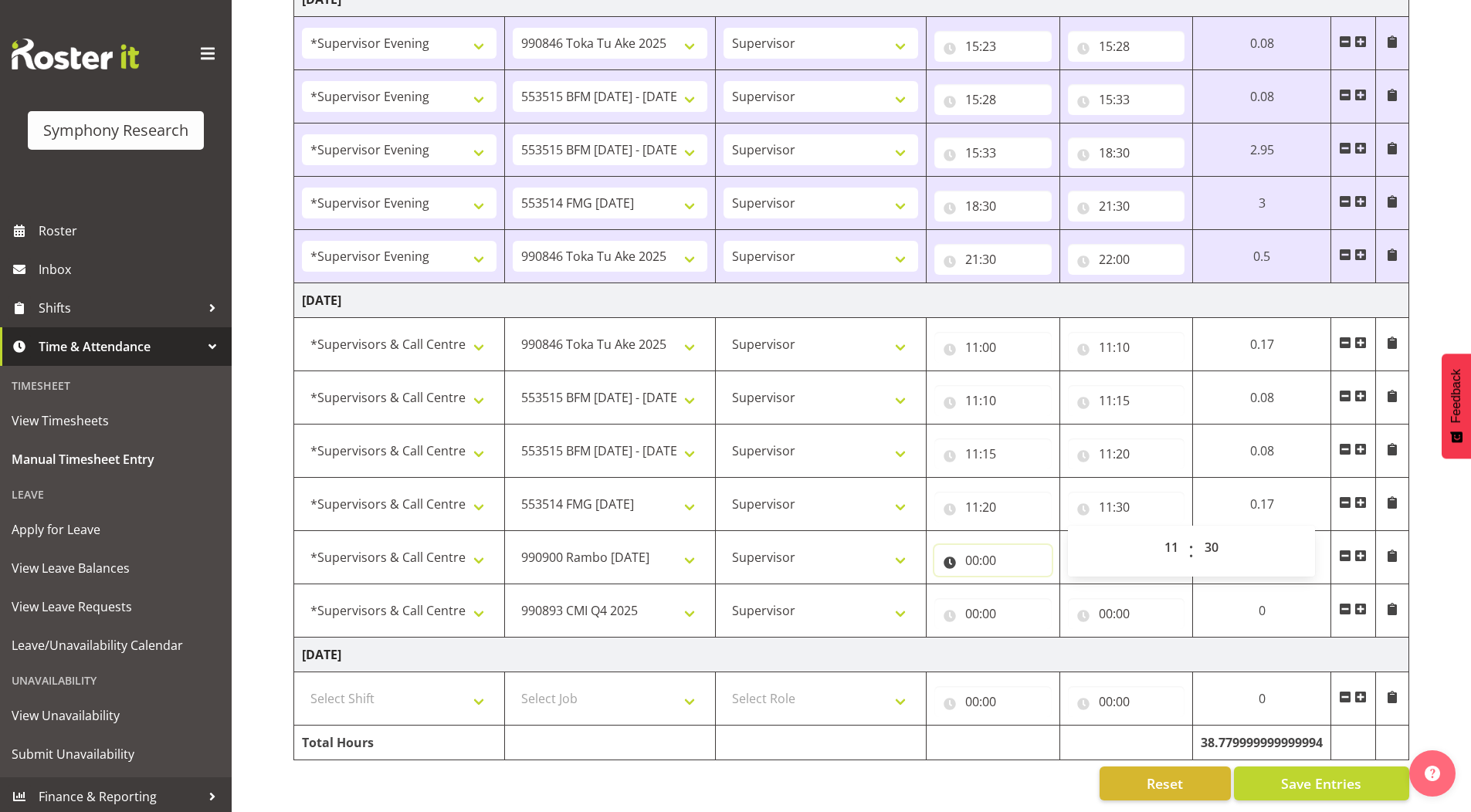
click at [971, 550] on input "00:00" at bounding box center [992, 561] width 117 height 31
drag, startPoint x: 1036, startPoint y: 589, endPoint x: 1030, endPoint y: 583, distance: 8.5
click at [1036, 589] on select "00 01 02 03 04 05 06 07 08 09 10 11 12 13 14 15 16 17 18 19 20 21 22 23" at bounding box center [1038, 601] width 34 height 31
select select "11"
click at [1022, 585] on select "00 01 02 03 04 05 06 07 08 09 10 11 12 13 14 15 16 17 18 19 20 21 22 23" at bounding box center [1038, 601] width 34 height 31
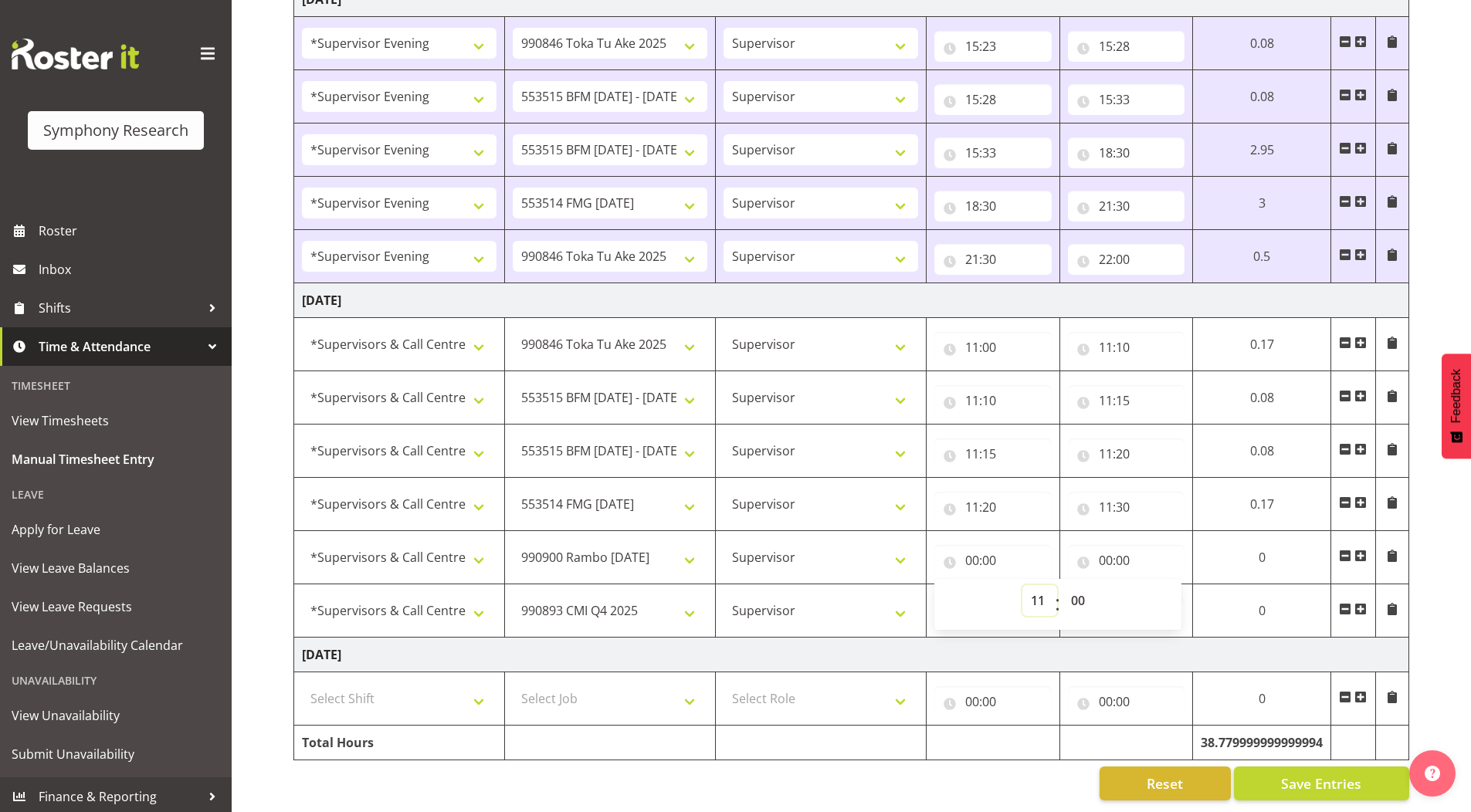
type input "11:00"
drag, startPoint x: 1075, startPoint y: 588, endPoint x: 1074, endPoint y: 577, distance: 11.0
click at [1075, 588] on select "00 01 02 03 04 05 06 07 08 09 10 11 12 13 14 15 16 17 18 19 20 21 22 23 24 25 2…" at bounding box center [1079, 601] width 34 height 31
select select "30"
click at [1062, 585] on select "00 01 02 03 04 05 06 07 08 09 10 11 12 13 14 15 16 17 18 19 20 21 22 23 24 25 2…" at bounding box center [1079, 601] width 34 height 31
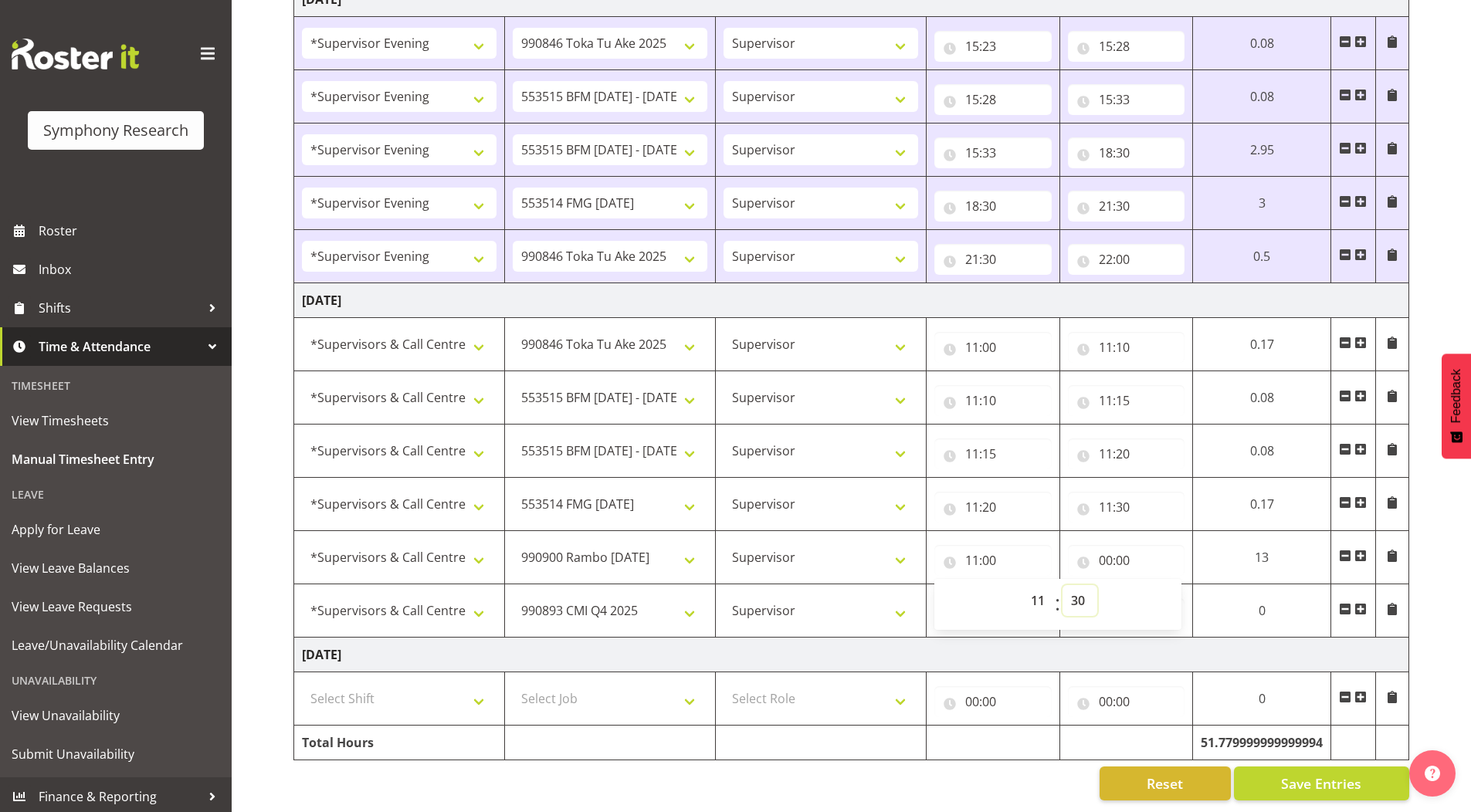
type input "11:30"
click at [1104, 553] on input "00:00" at bounding box center [1126, 561] width 117 height 31
drag, startPoint x: 1168, startPoint y: 590, endPoint x: 1166, endPoint y: 575, distance: 15.1
click at [1168, 590] on select "00 01 02 03 04 05 06 07 08 09 10 11 12 13 14 15 16 17 18 19 20 21 22 23" at bounding box center [1172, 601] width 34 height 31
select select "13"
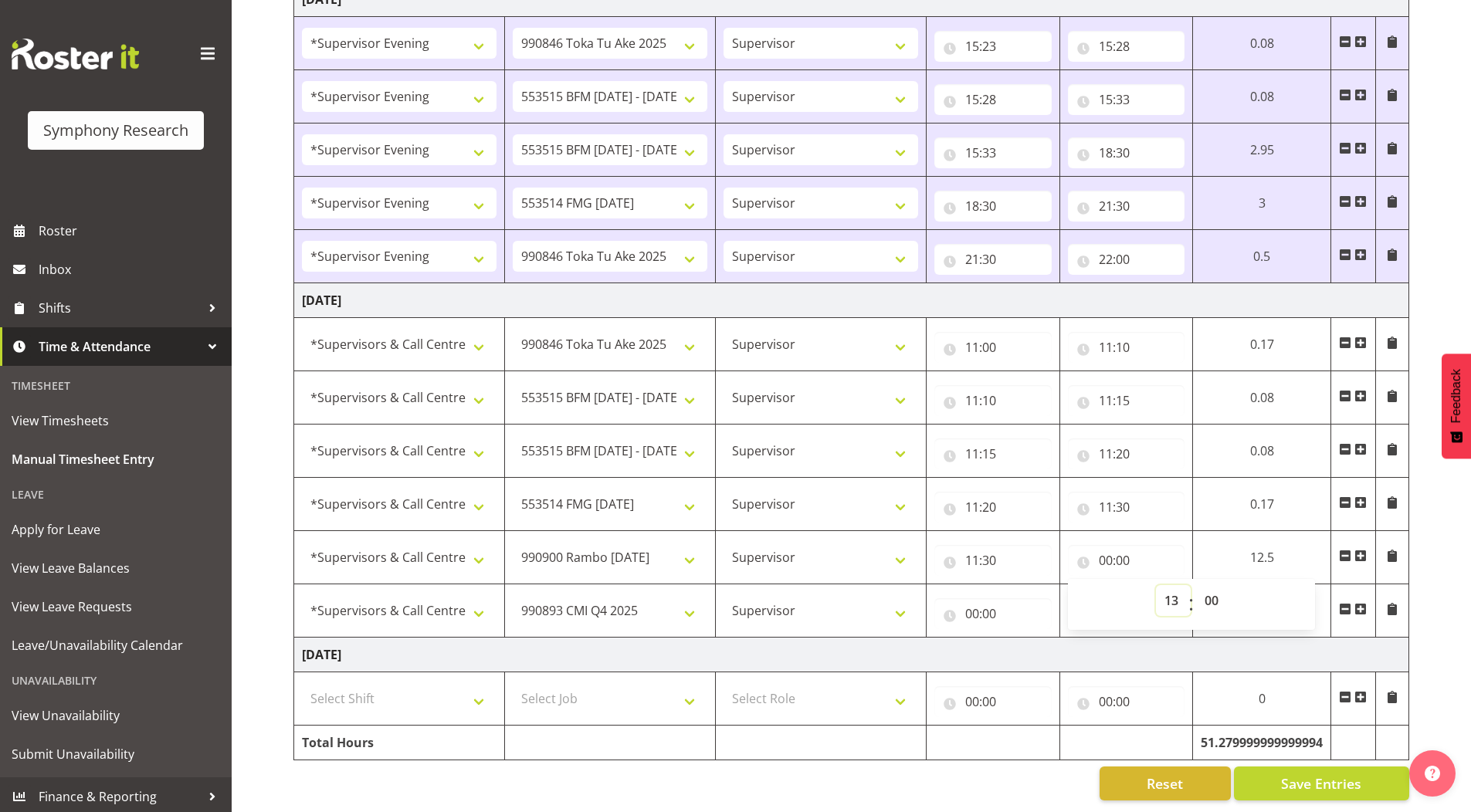
click at [1156, 585] on select "00 01 02 03 04 05 06 07 08 09 10 11 12 13 14 15 16 17 18 19 20 21 22 23" at bounding box center [1172, 601] width 34 height 31
type input "13:00"
drag, startPoint x: 1218, startPoint y: 589, endPoint x: 1231, endPoint y: 385, distance: 204.4
click at [1218, 589] on select "00 01 02 03 04 05 06 07 08 09 10 11 12 13 14 15 16 17 18 19 20 21 22 23 24 25 2…" at bounding box center [1213, 601] width 34 height 31
select select "30"
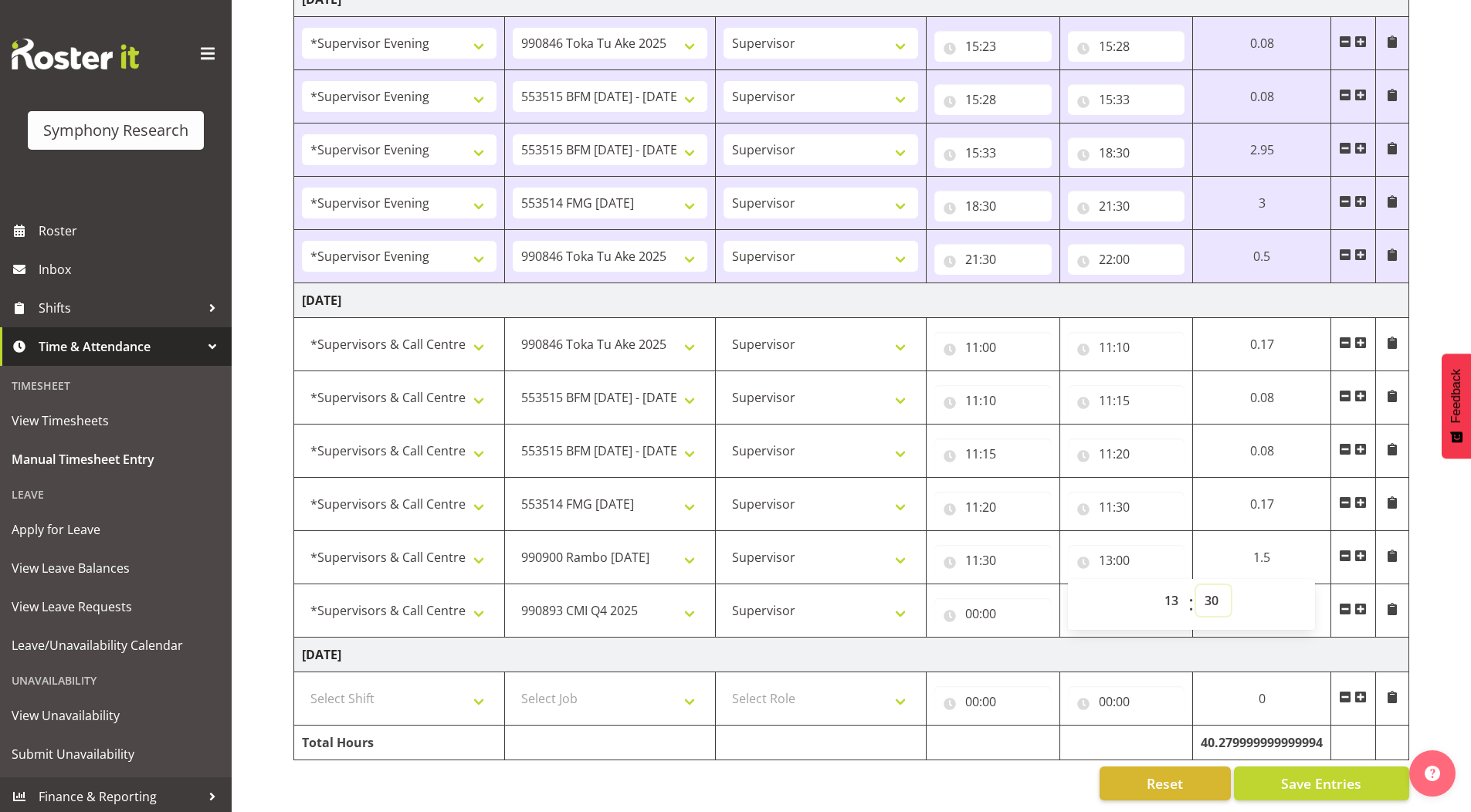
click at [1196, 585] on select "00 01 02 03 04 05 06 07 08 09 10 11 12 13 14 15 16 17 18 19 20 21 22 23 24 25 2…" at bounding box center [1213, 601] width 34 height 31
type input "13:30"
click at [967, 604] on input "00:00" at bounding box center [992, 613] width 117 height 31
click at [1036, 642] on select "00 01 02 03 04 05 06 07 08 09 10 11 12 13 14 15 16 17 18 19 20 21 22 23" at bounding box center [1038, 654] width 34 height 31
select select "13"
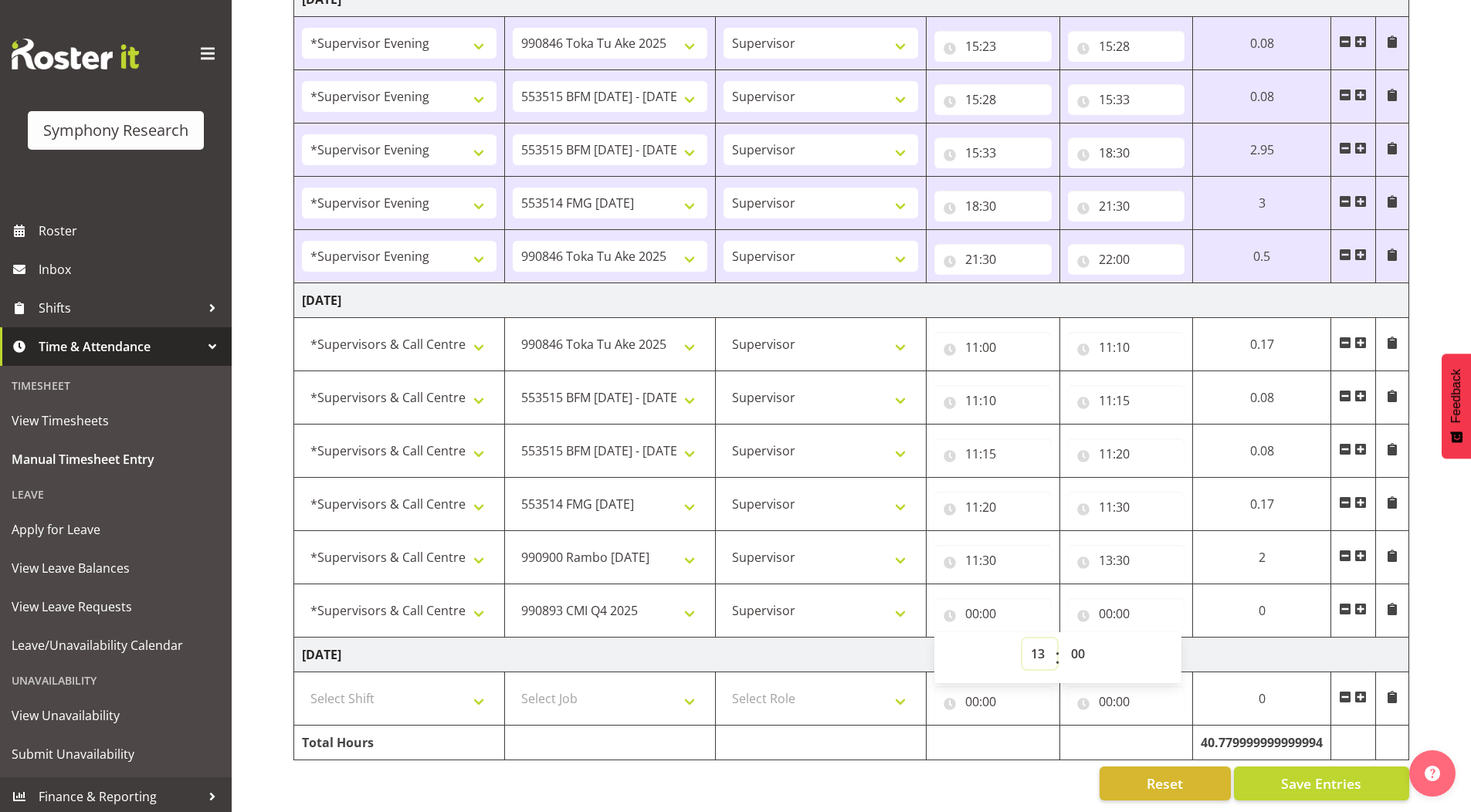
click at [1022, 638] on select "00 01 02 03 04 05 06 07 08 09 10 11 12 13 14 15 16 17 18 19 20 21 22 23" at bounding box center [1038, 654] width 34 height 31
type input "13:00"
click at [1073, 643] on select "00 01 02 03 04 05 06 07 08 09 10 11 12 13 14 15 16 17 18 19 20 21 22 23 24 25 2…" at bounding box center [1079, 654] width 34 height 31
select select "30"
click at [1062, 638] on select "00 01 02 03 04 05 06 07 08 09 10 11 12 13 14 15 16 17 18 19 20 21 22 23 24 25 2…" at bounding box center [1079, 654] width 34 height 31
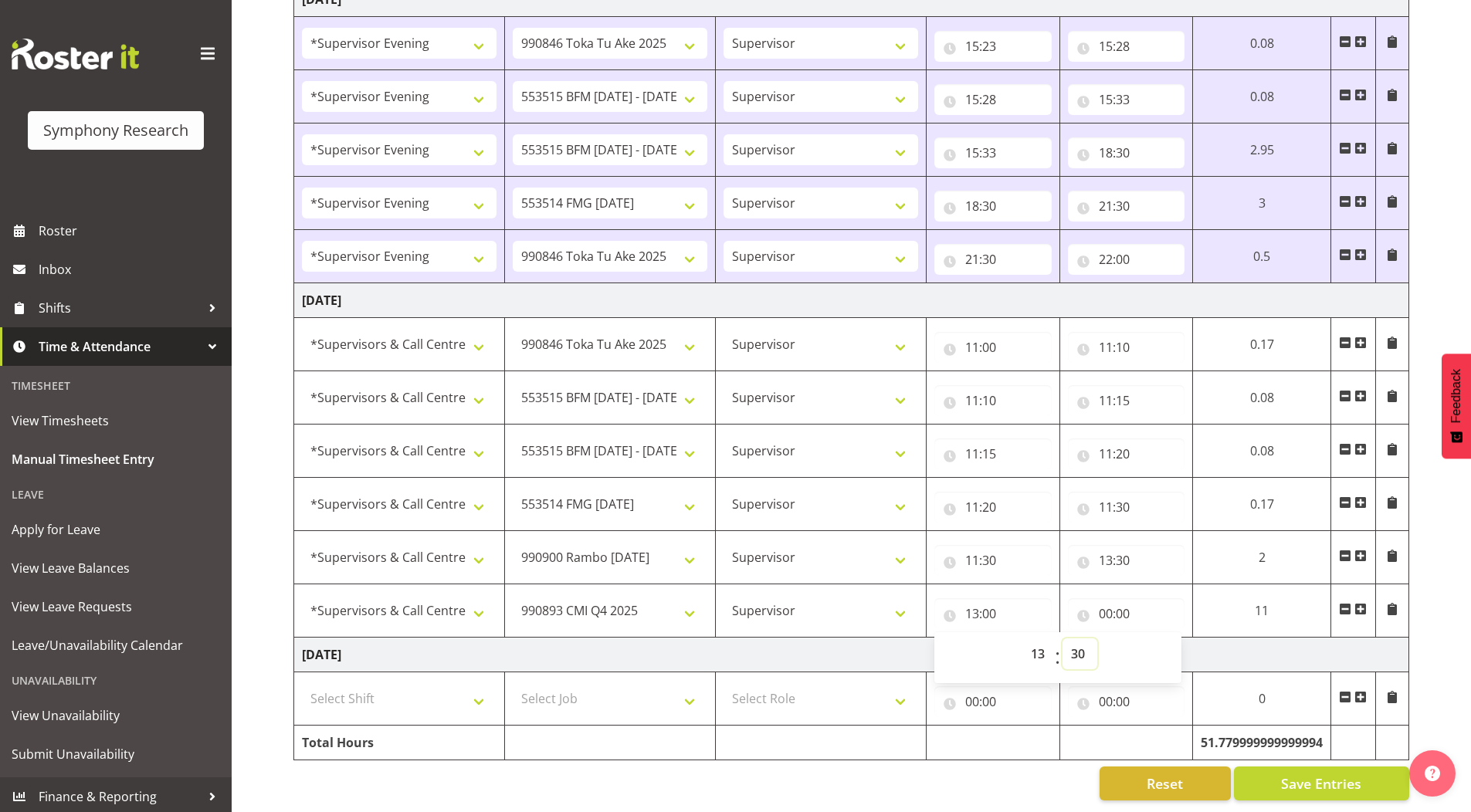
type input "13:30"
click at [1106, 602] on input "00:00" at bounding box center [1126, 613] width 117 height 31
drag, startPoint x: 1165, startPoint y: 643, endPoint x: 1166, endPoint y: 634, distance: 9.1
click at [1165, 643] on select "00 01 02 03 04 05 06 07 08 09 10 11 12 13 14 15 16 17 18 19 20 21 22 23" at bounding box center [1172, 654] width 34 height 31
select select "20"
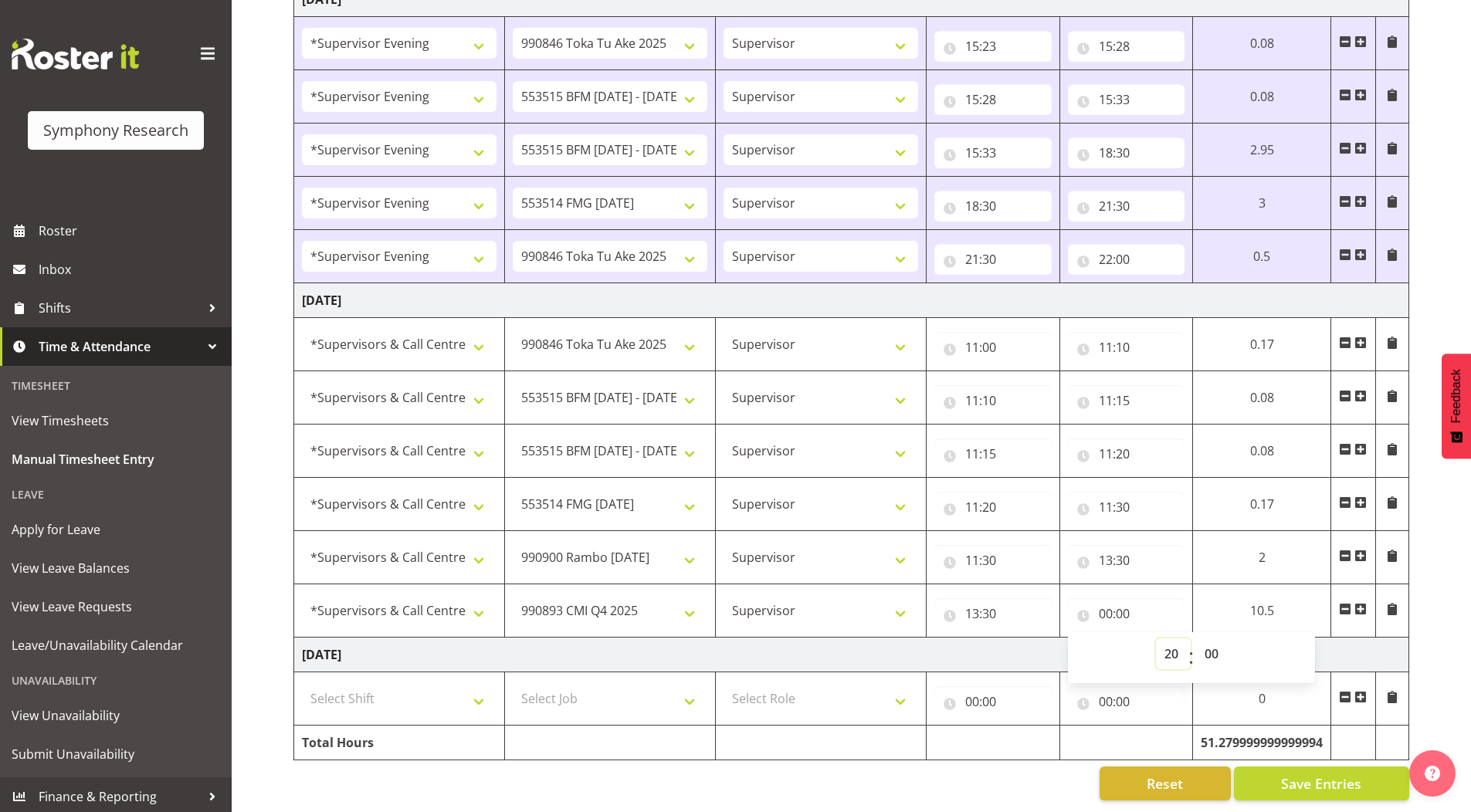
click at [1156, 638] on select "00 01 02 03 04 05 06 07 08 09 10 11 12 13 14 15 16 17 18 19 20 21 22 23" at bounding box center [1172, 654] width 34 height 31
type input "20:00"
click at [1403, 284] on td "[DATE]" at bounding box center [851, 300] width 1115 height 34
